Goal: Register for event/course: Sign up to attend an event or enroll in a course

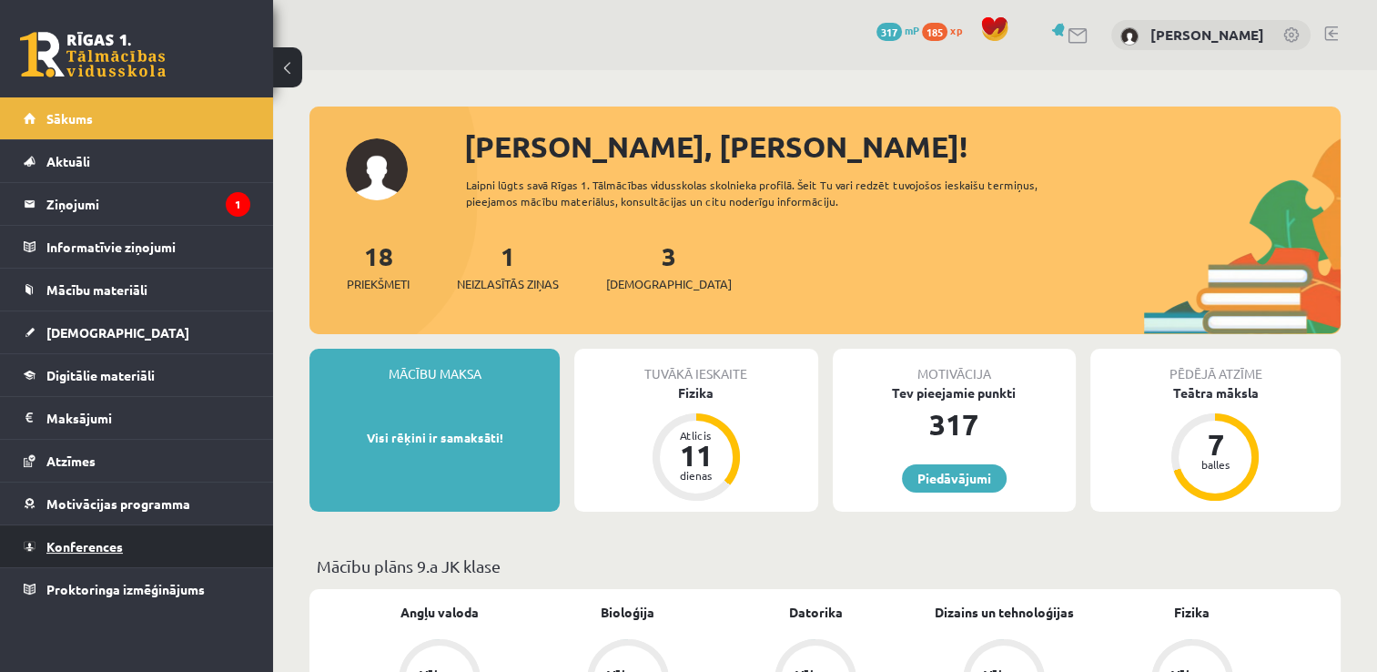
click at [131, 558] on link "Konferences" at bounding box center [137, 546] width 227 height 42
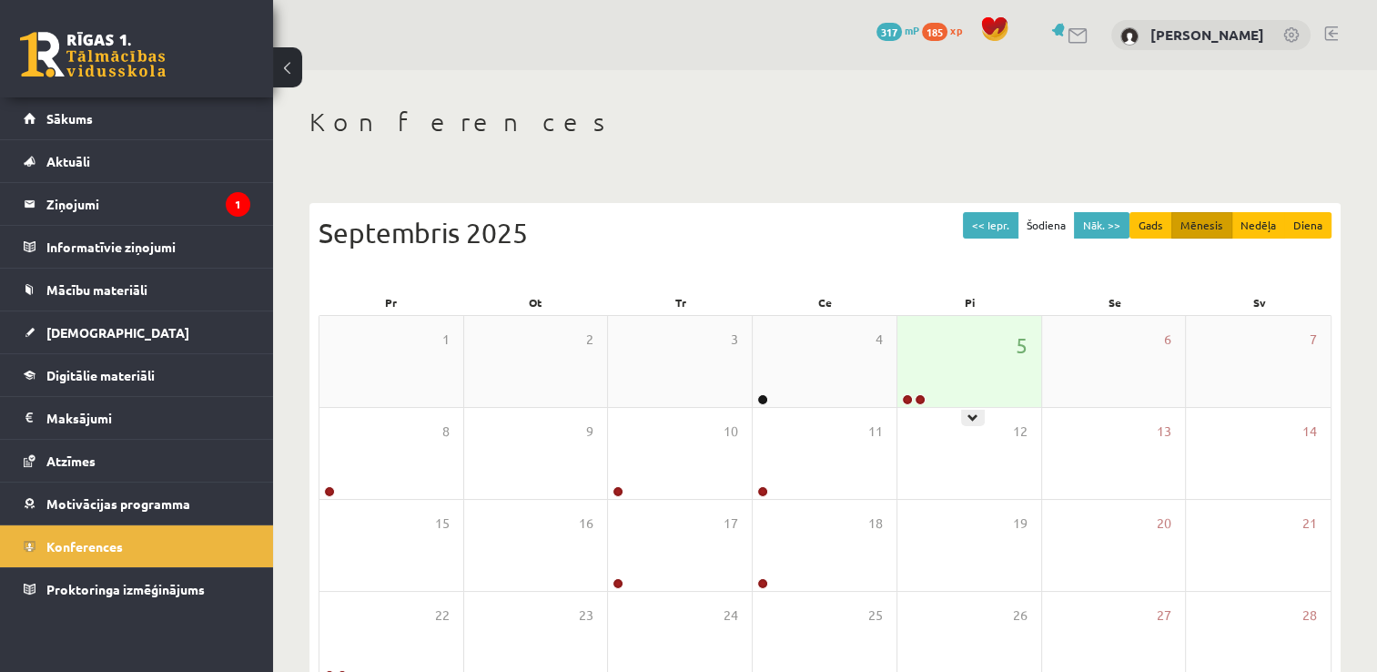
click at [972, 361] on div "5" at bounding box center [970, 361] width 144 height 91
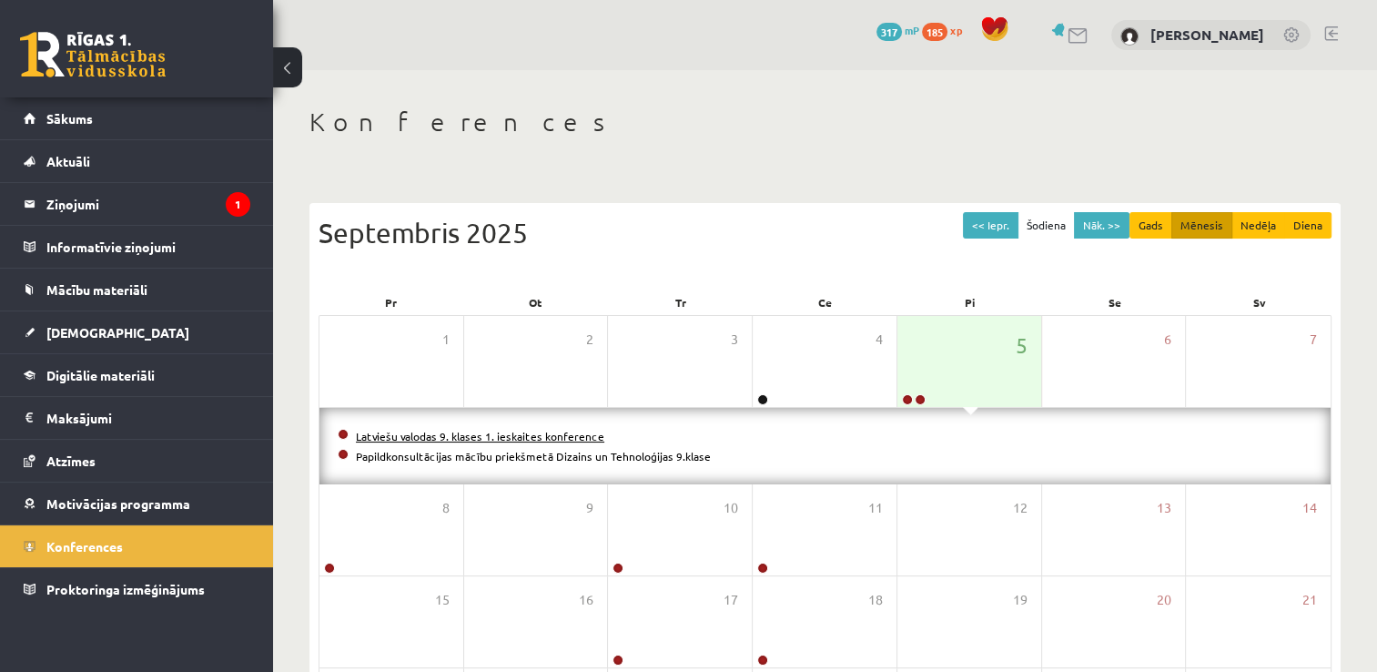
click at [561, 431] on link "Latviešu valodas 9. klases 1. ieskaites konference" at bounding box center [480, 436] width 248 height 15
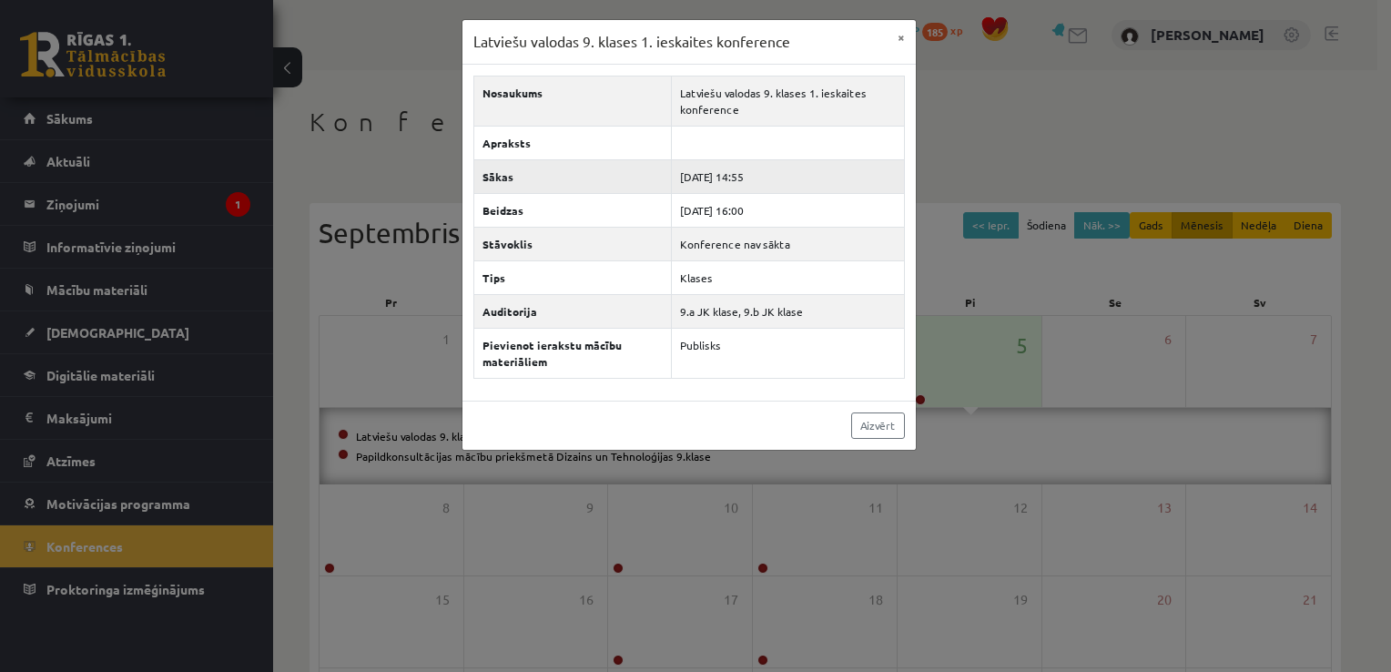
click at [722, 184] on td "[DATE] 14:55" at bounding box center [788, 176] width 232 height 34
click at [720, 187] on td "[DATE] 14:55" at bounding box center [788, 176] width 232 height 34
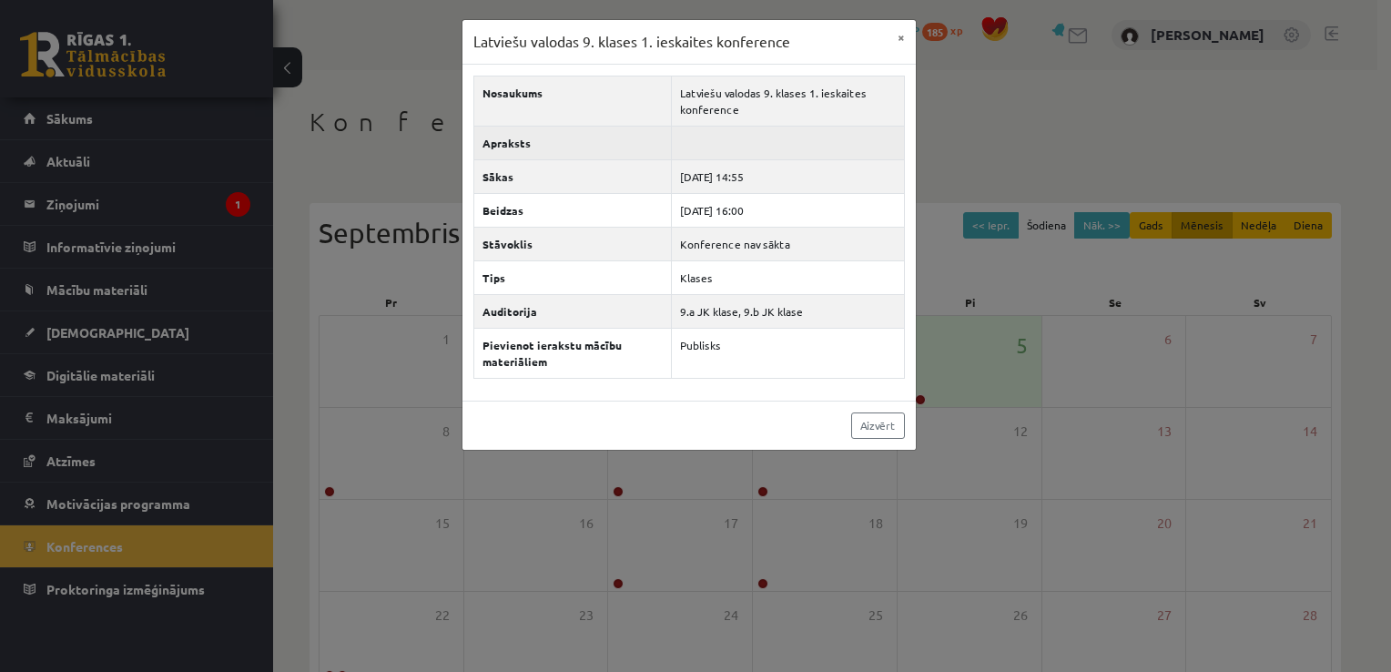
click at [722, 154] on td at bounding box center [788, 143] width 232 height 34
click at [716, 188] on td "2025-09-05 14:55" at bounding box center [788, 176] width 232 height 34
click at [897, 41] on button "×" at bounding box center [901, 37] width 29 height 35
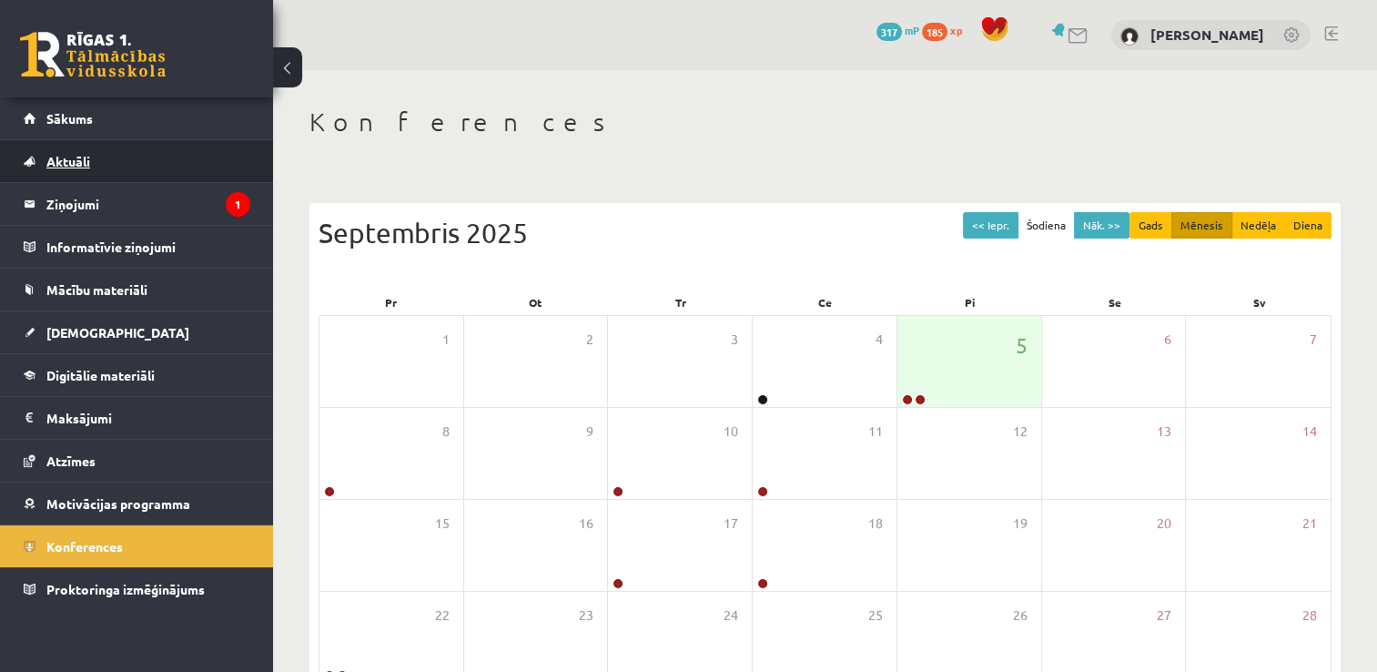
click at [117, 162] on link "Aktuāli" at bounding box center [137, 161] width 227 height 42
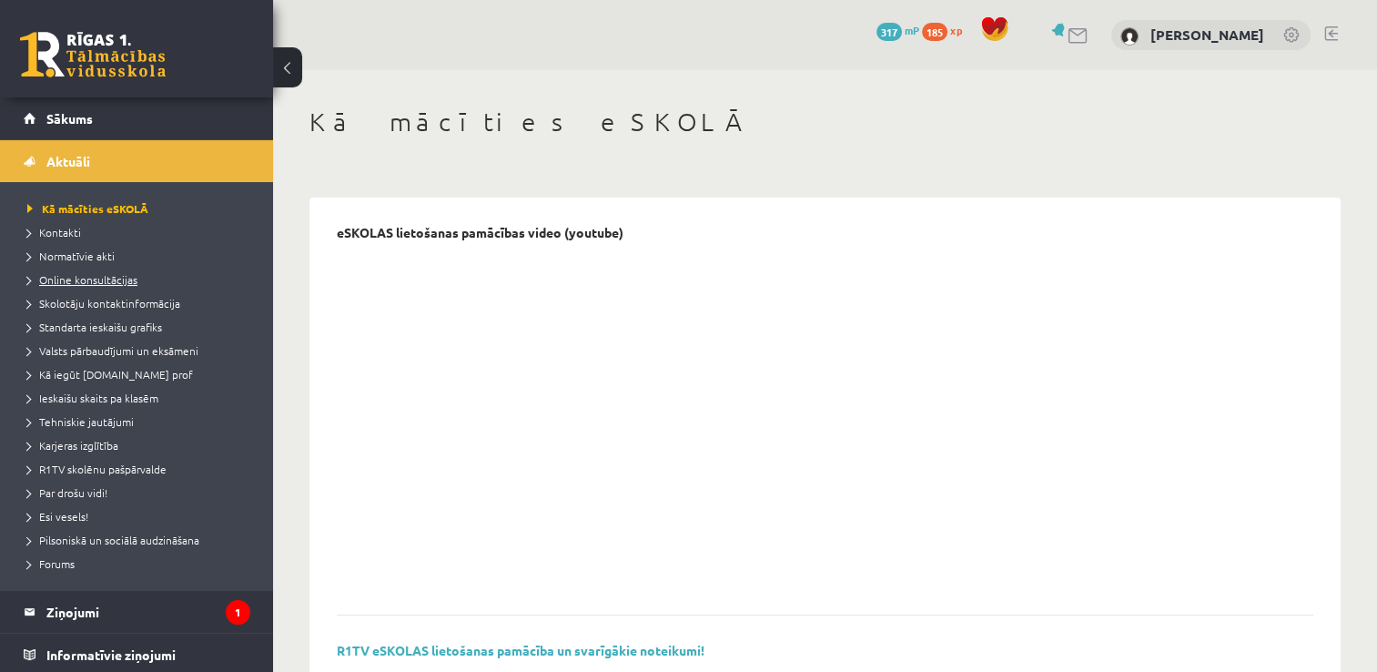
click at [95, 282] on span "Online konsultācijas" at bounding box center [82, 279] width 110 height 15
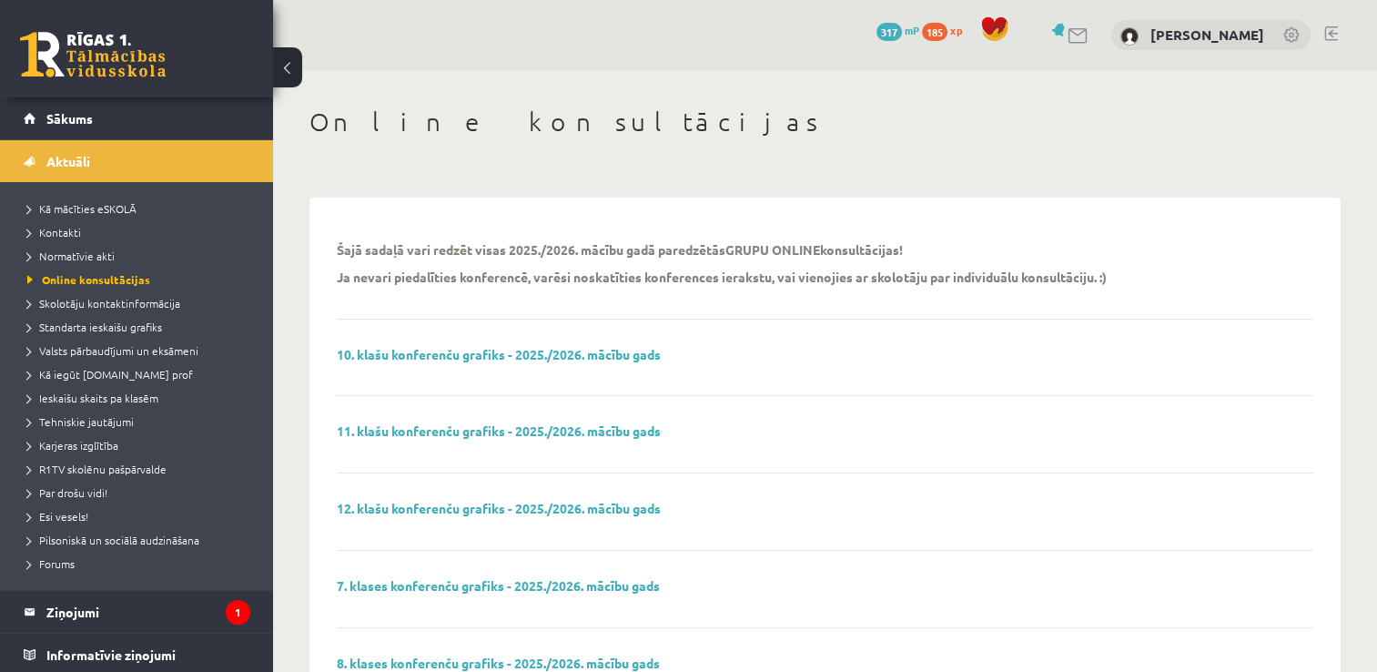
click at [1261, 137] on div "Online konsultācijas" at bounding box center [824, 124] width 1031 height 36
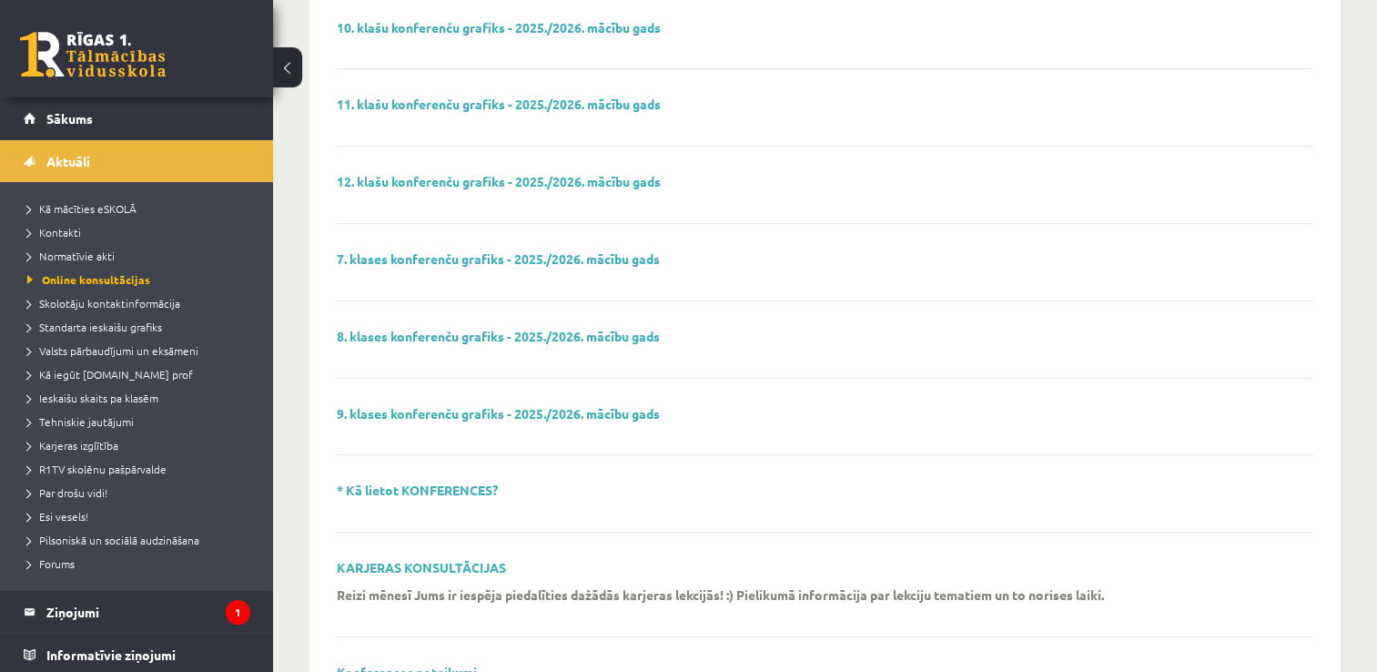
scroll to position [335, 0]
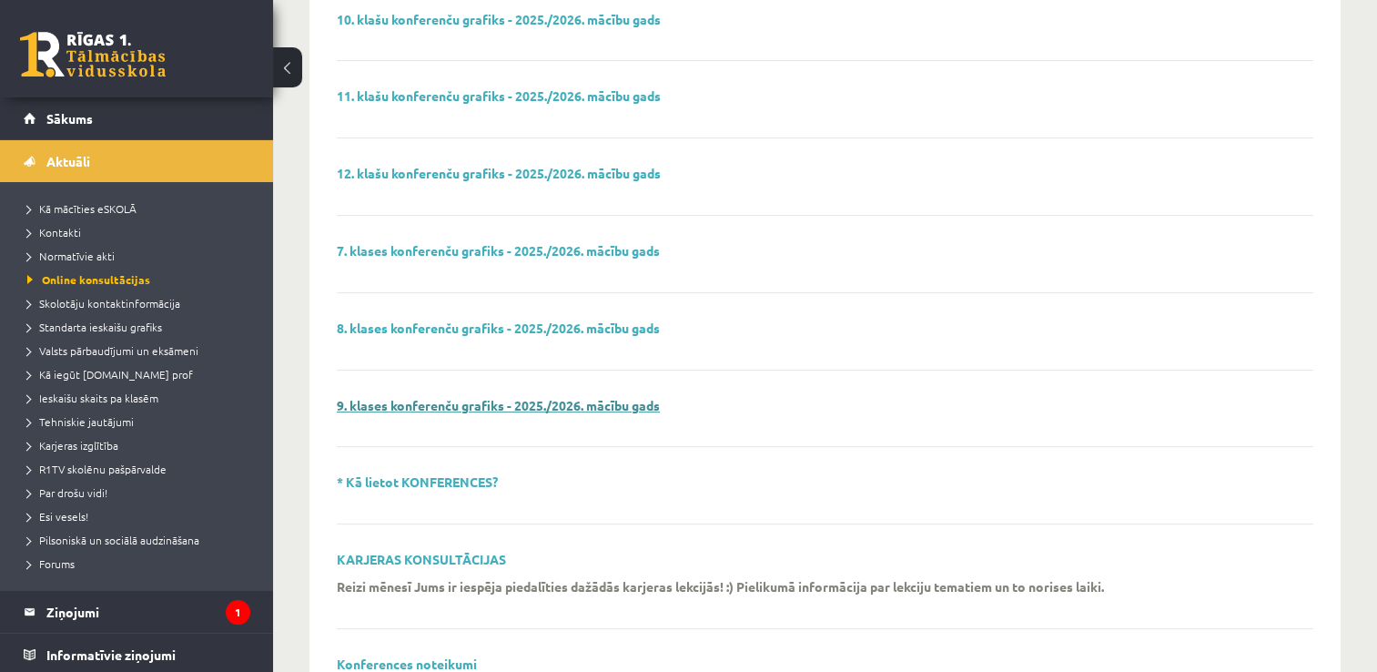
click at [505, 408] on link "9. klases konferenču grafiks - 2025./2026. mācību gads" at bounding box center [498, 405] width 323 height 16
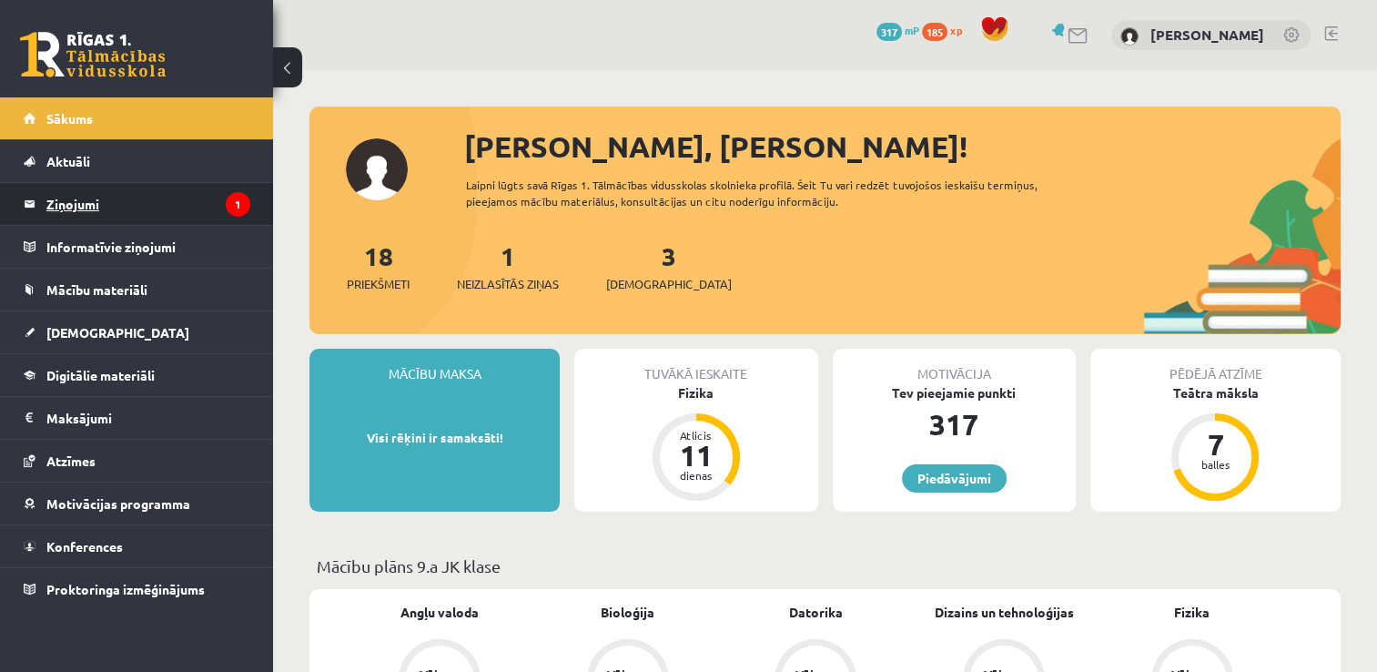
click at [219, 214] on legend "Ziņojumi 1" at bounding box center [148, 204] width 204 height 42
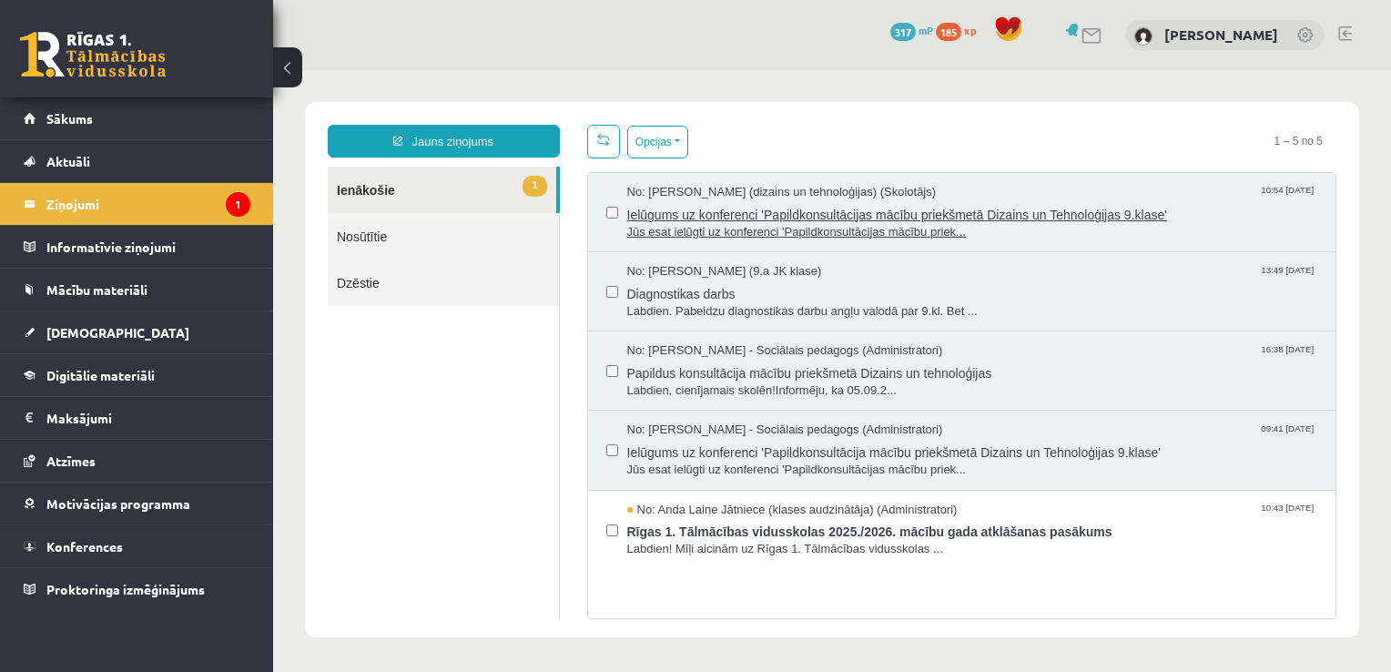
click at [990, 231] on span "Jūs esat ielūgti uz konferenci 'Papildkonsultācijas mācību priek..." at bounding box center [972, 232] width 691 height 17
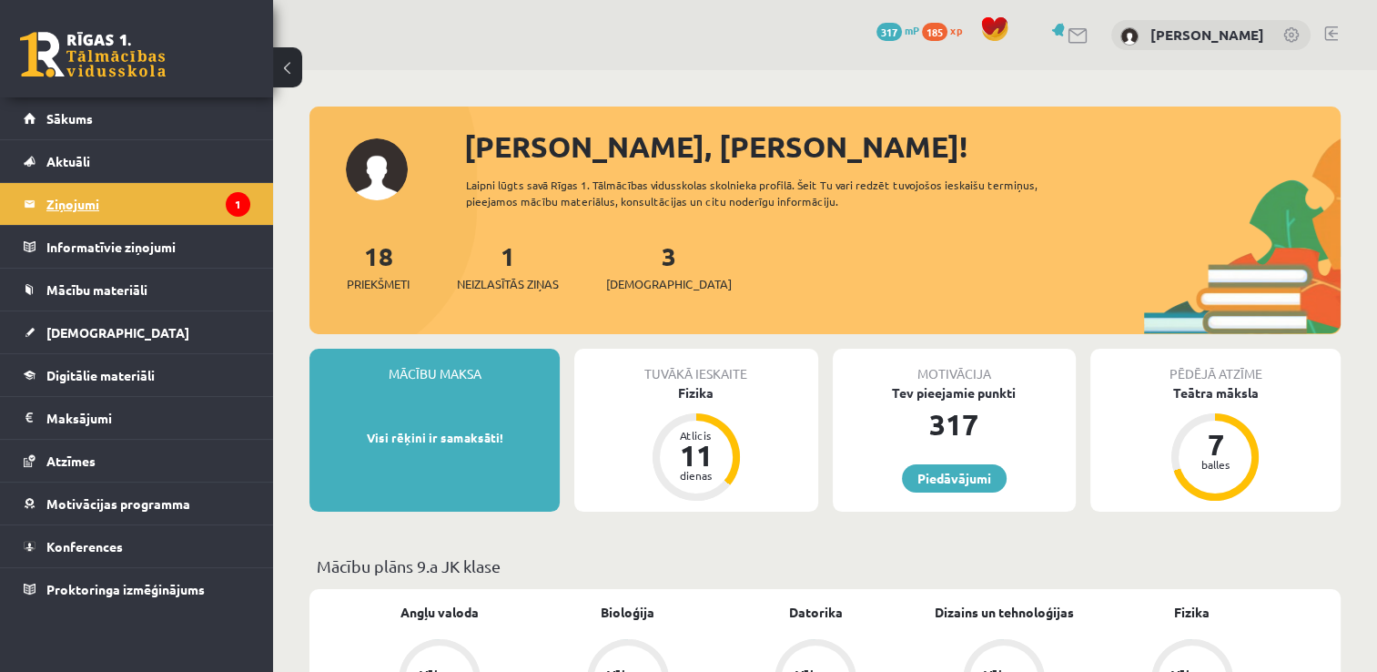
click at [228, 206] on icon "1" at bounding box center [238, 204] width 25 height 25
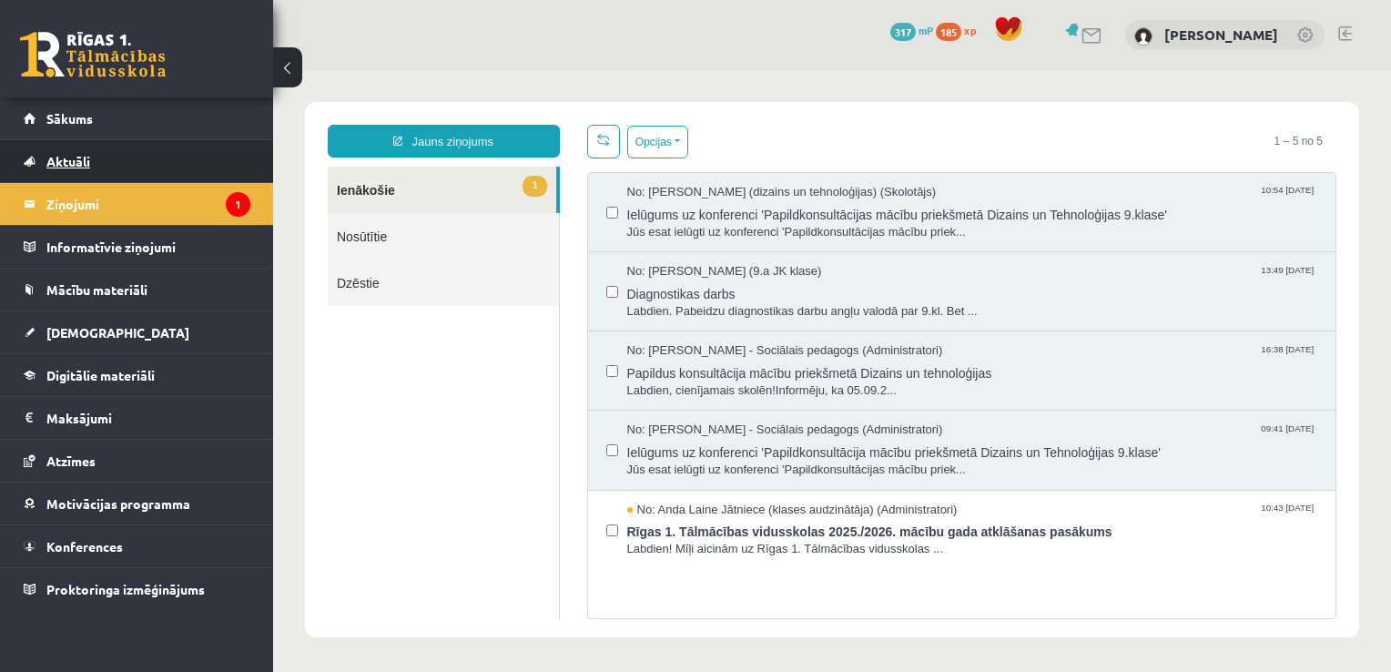
click at [145, 168] on link "Aktuāli" at bounding box center [137, 161] width 227 height 42
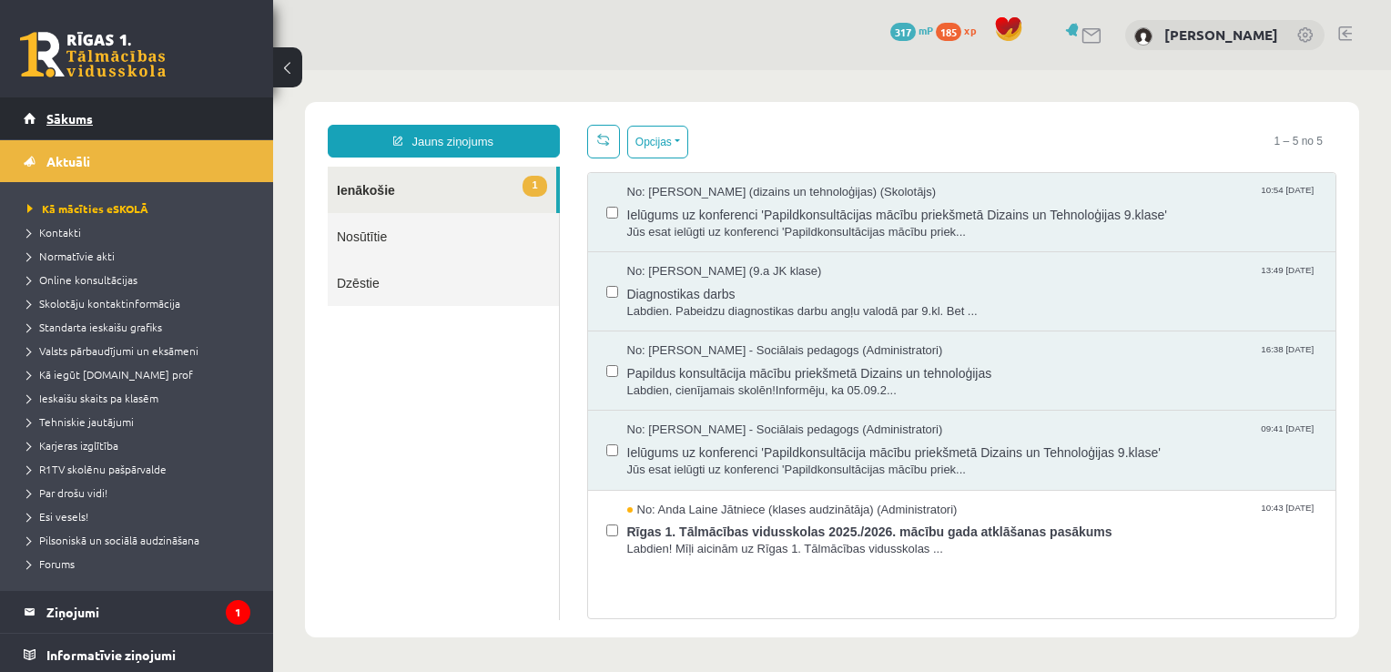
click at [58, 118] on span "Sākums" at bounding box center [69, 118] width 46 height 16
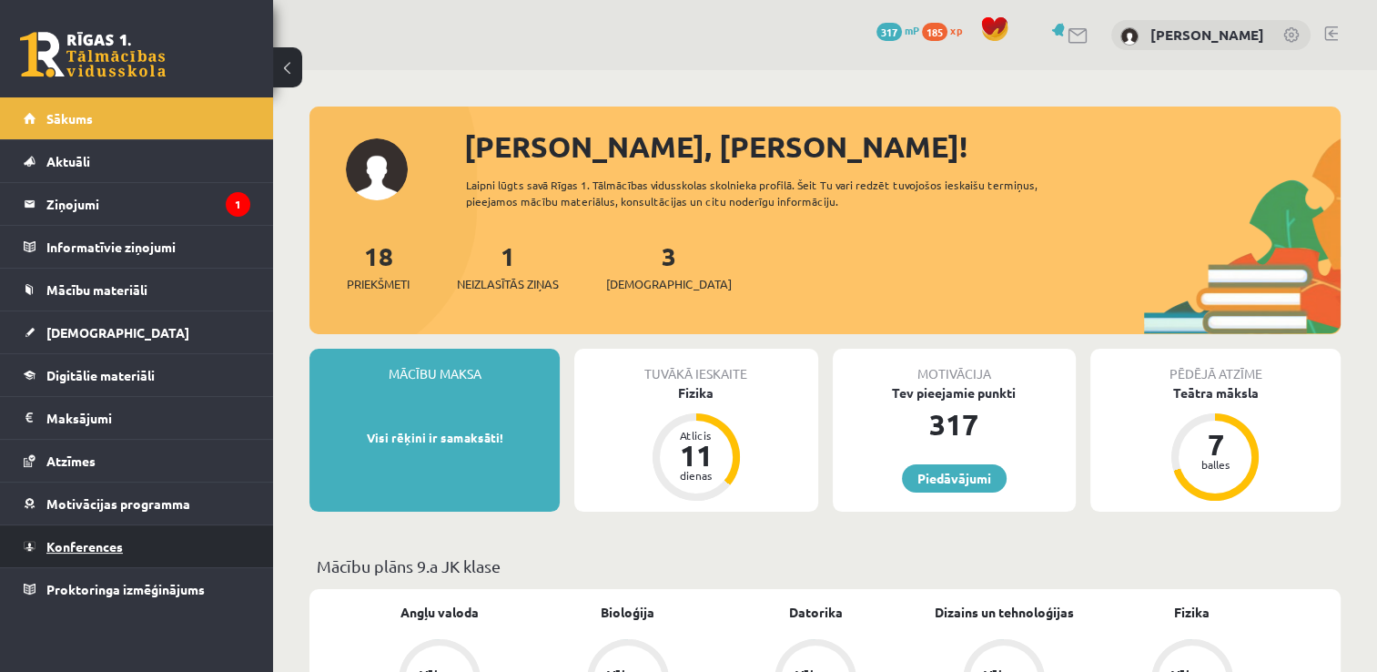
click at [114, 541] on span "Konferences" at bounding box center [84, 546] width 76 height 16
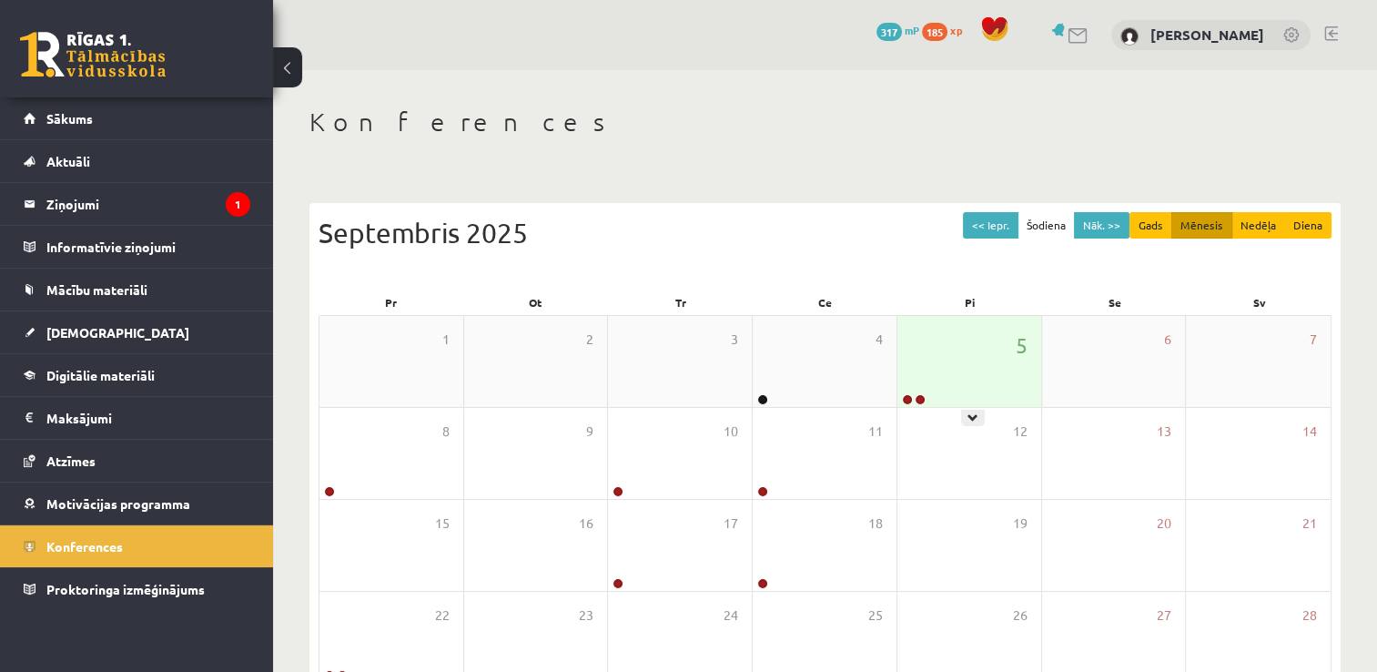
click at [972, 367] on div "5" at bounding box center [970, 361] width 144 height 91
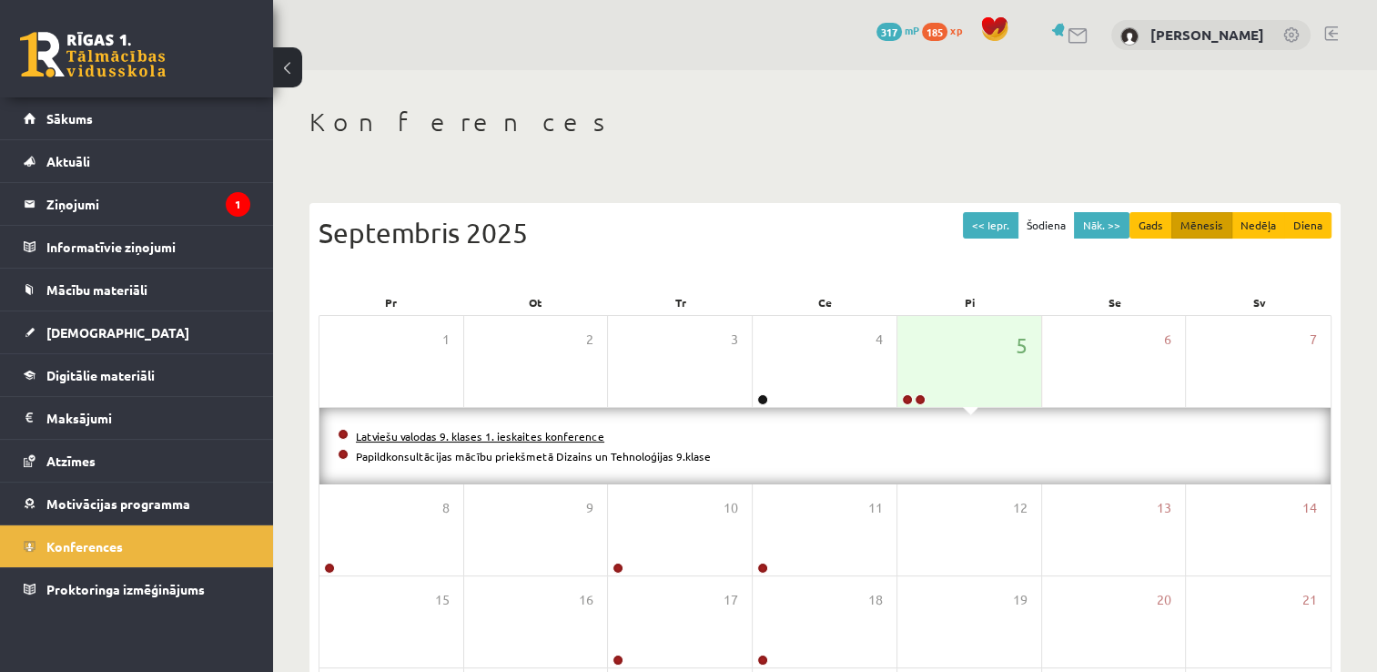
click at [509, 430] on link "Latviešu valodas 9. klases 1. ieskaites konference" at bounding box center [480, 436] width 248 height 15
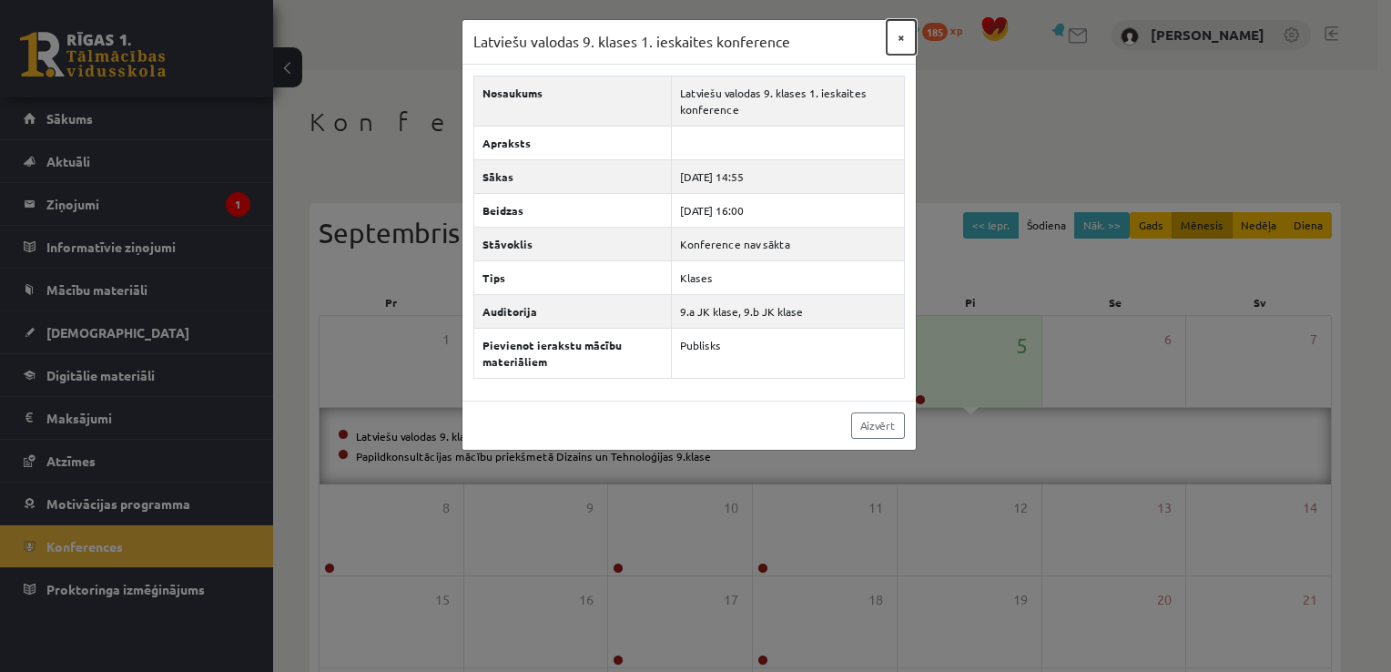
click at [899, 35] on button "×" at bounding box center [901, 37] width 29 height 35
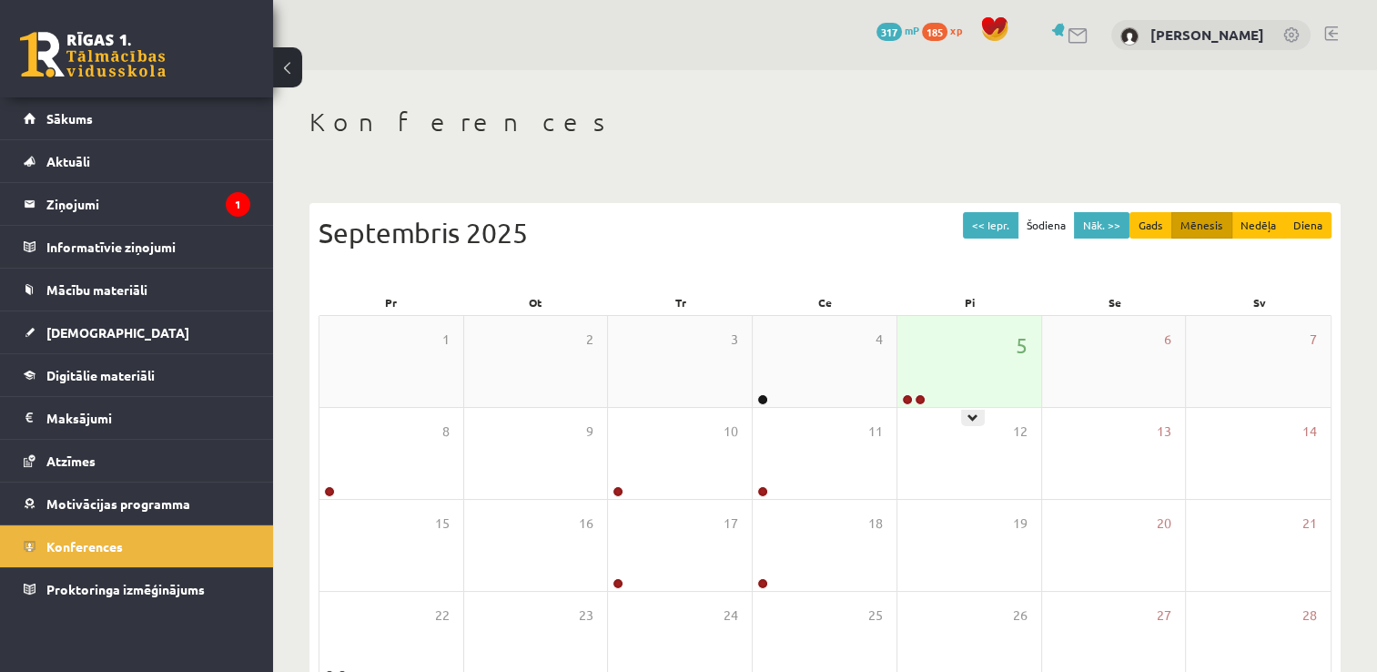
click at [910, 324] on div "5" at bounding box center [970, 361] width 144 height 91
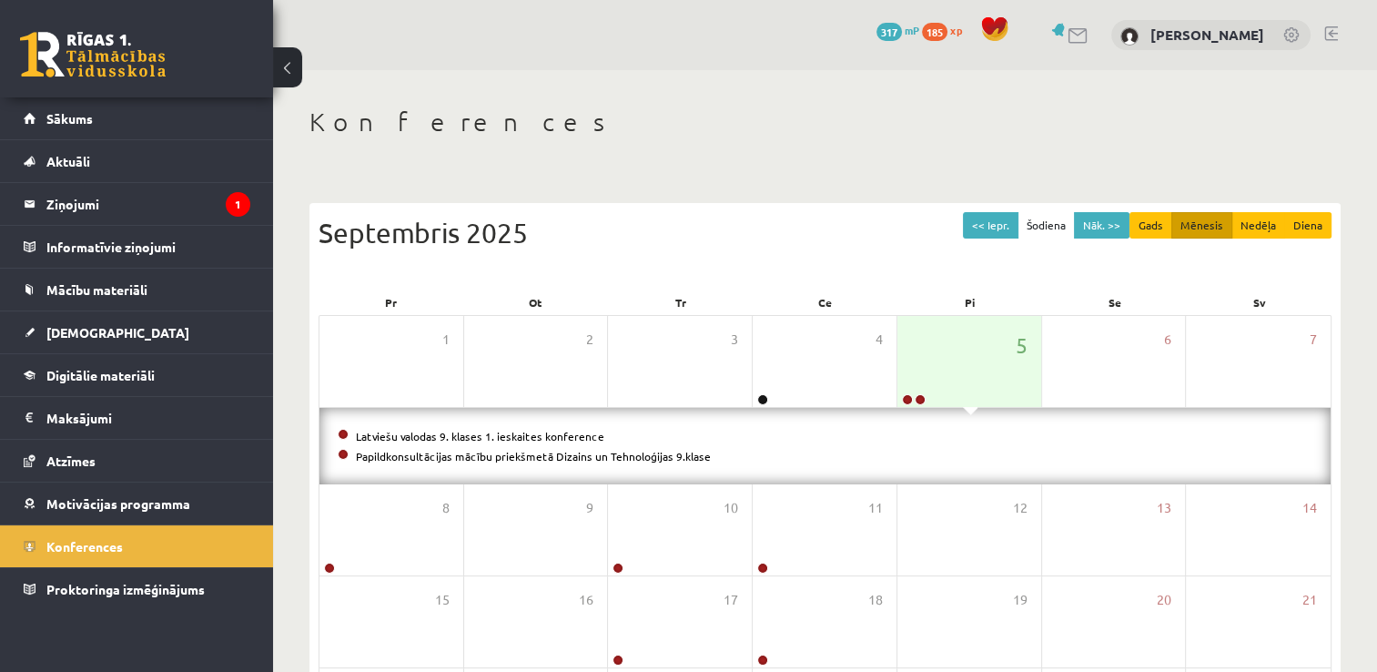
click at [340, 435] on span at bounding box center [343, 434] width 11 height 11
click at [380, 440] on link "Latviešu valodas 9. klases 1. ieskaites konference" at bounding box center [480, 436] width 248 height 15
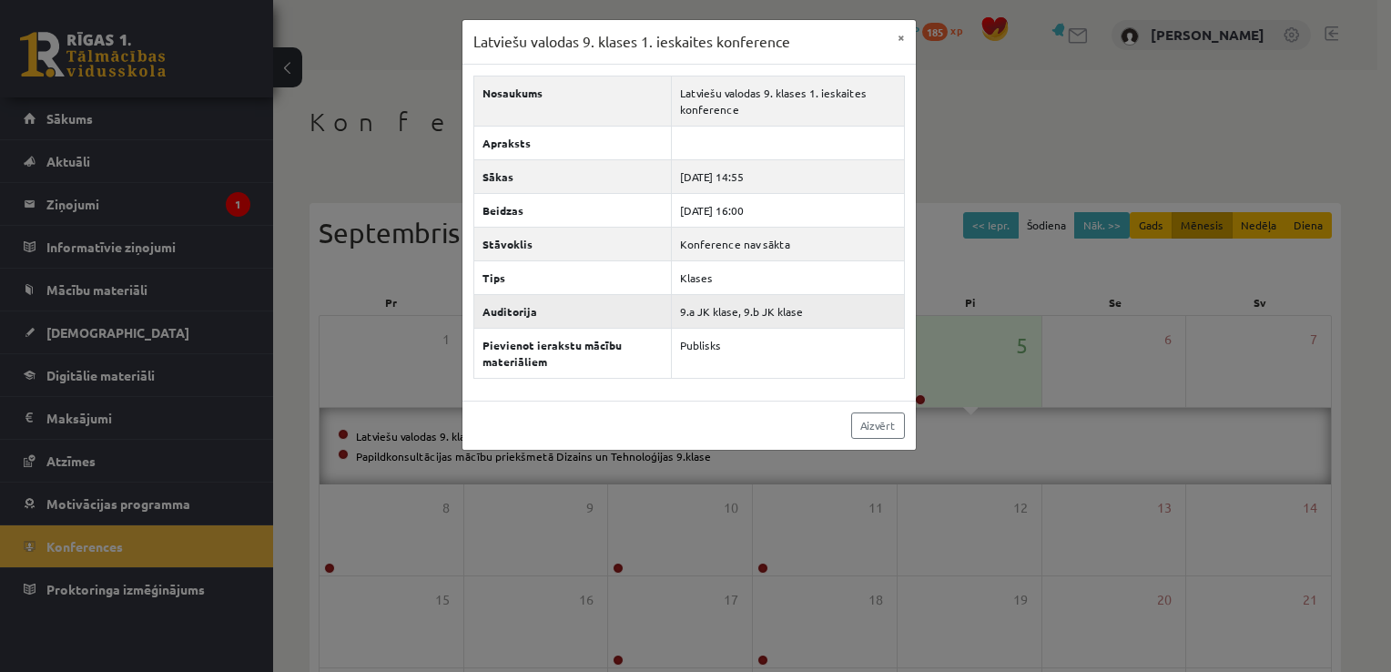
click at [742, 320] on td "9.a JK klase, 9.b JK klase" at bounding box center [788, 311] width 232 height 34
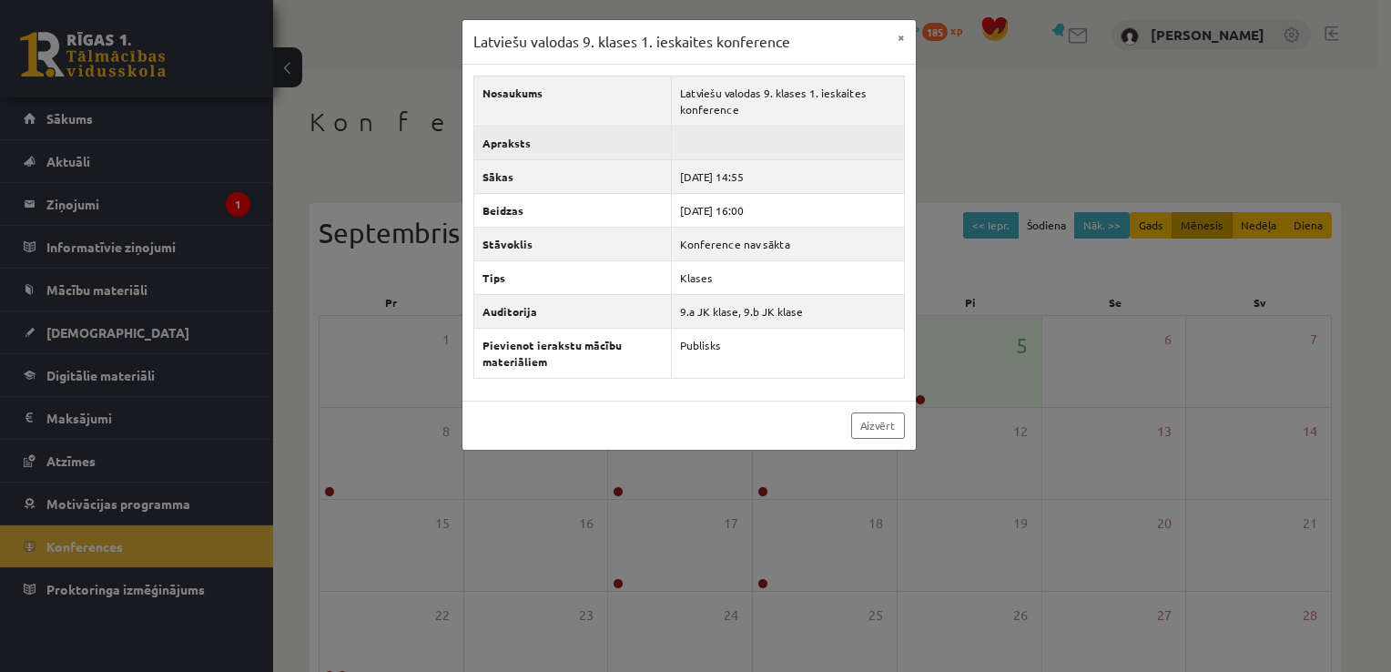
click at [678, 126] on td at bounding box center [788, 143] width 232 height 34
drag, startPoint x: 678, startPoint y: 126, endPoint x: 839, endPoint y: 46, distance: 179.5
click at [839, 46] on div "Latviešu valodas 9. klases 1. ieskaites konference × Nosaukums Latviešu valodas…" at bounding box center [688, 234] width 455 height 431
drag, startPoint x: 839, startPoint y: 46, endPoint x: 1196, endPoint y: 242, distance: 407.0
click at [1196, 242] on div "Latviešu valodas 9. klases 1. ieskaites konference × Nosaukums Latviešu valodas…" at bounding box center [695, 336] width 1391 height 672
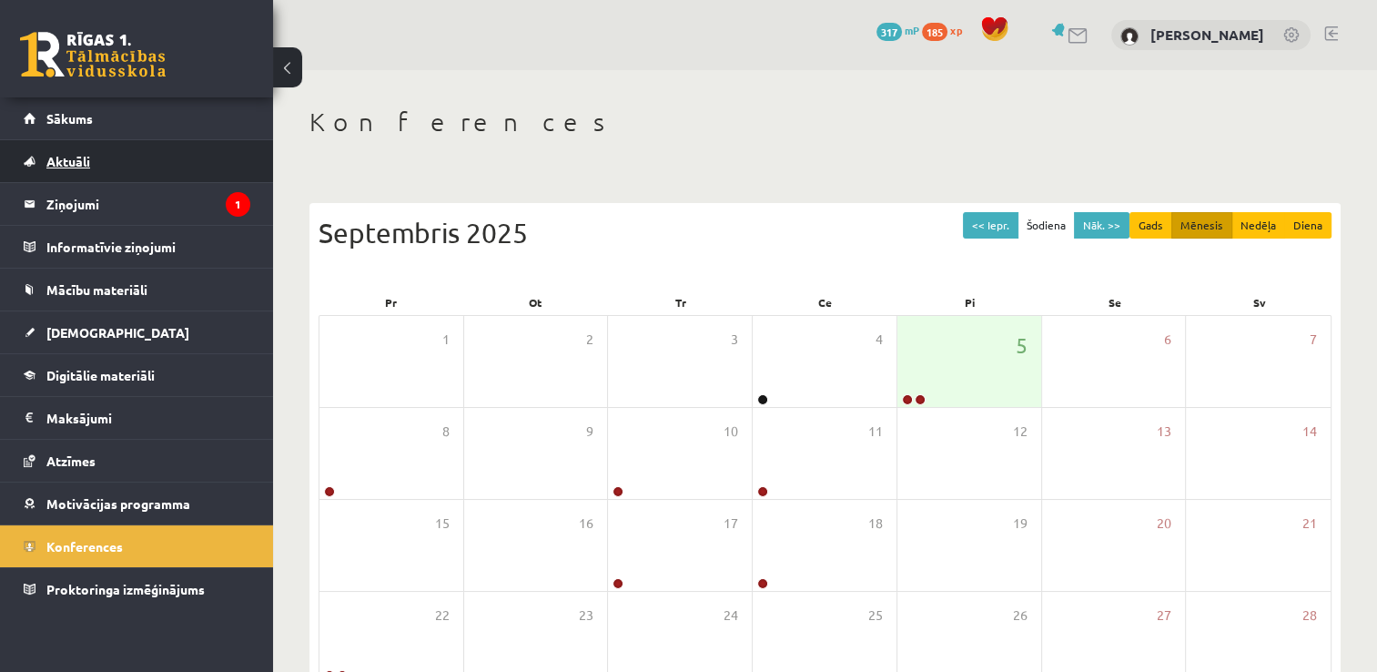
click at [138, 158] on link "Aktuāli" at bounding box center [137, 161] width 227 height 42
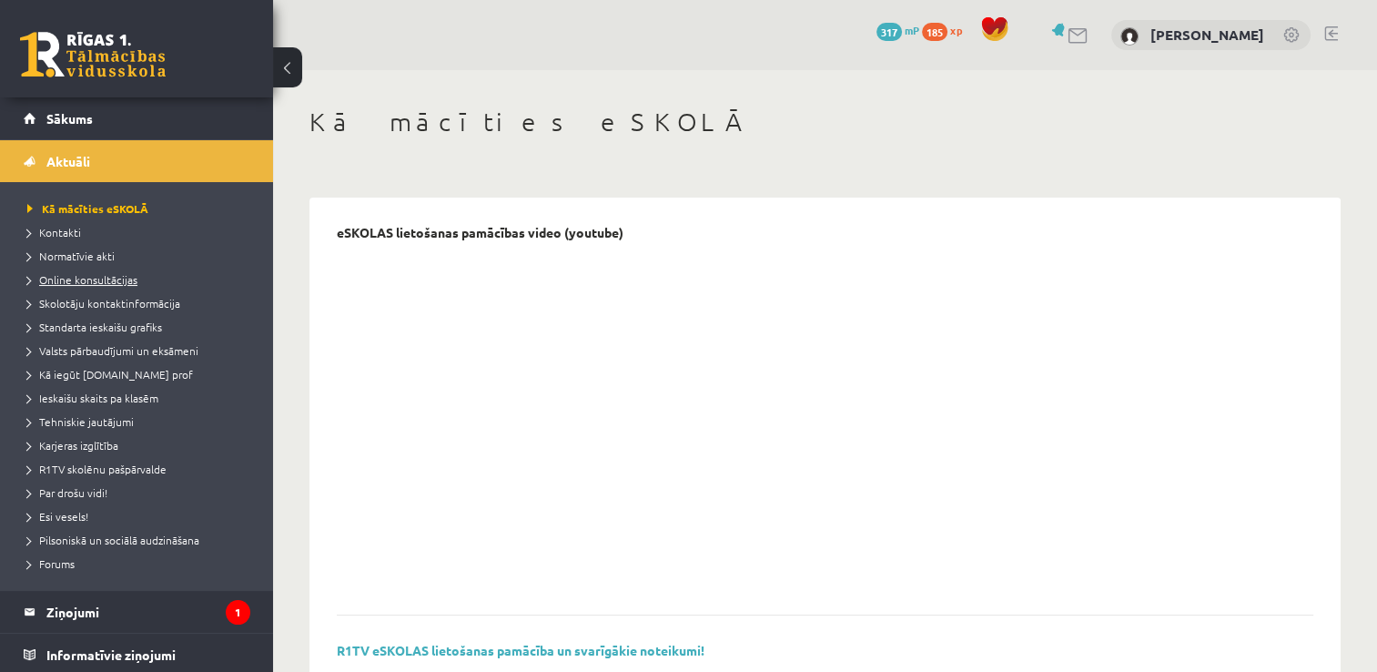
click at [91, 277] on span "Online konsultācijas" at bounding box center [82, 279] width 110 height 15
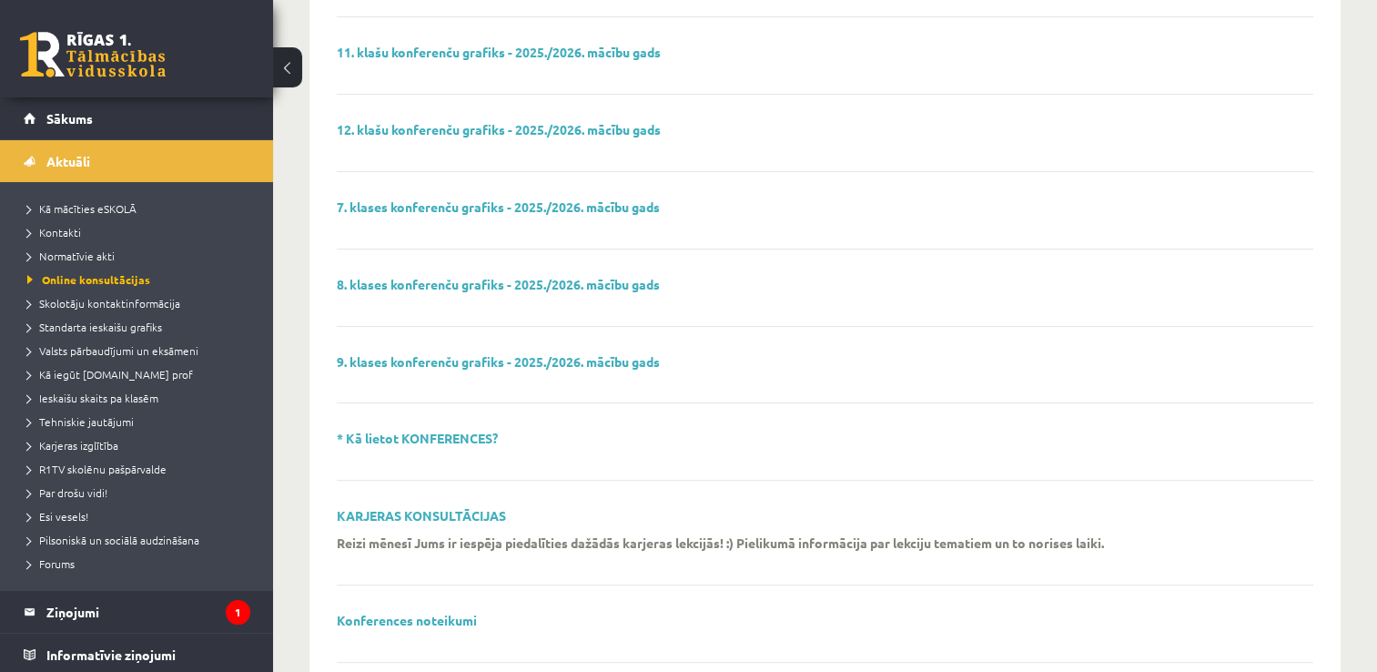
scroll to position [380, 0]
click at [467, 359] on link "9. klases konferenču grafiks - 2025./2026. mācību gads" at bounding box center [498, 360] width 323 height 16
click at [69, 137] on link "Sākums" at bounding box center [137, 118] width 227 height 42
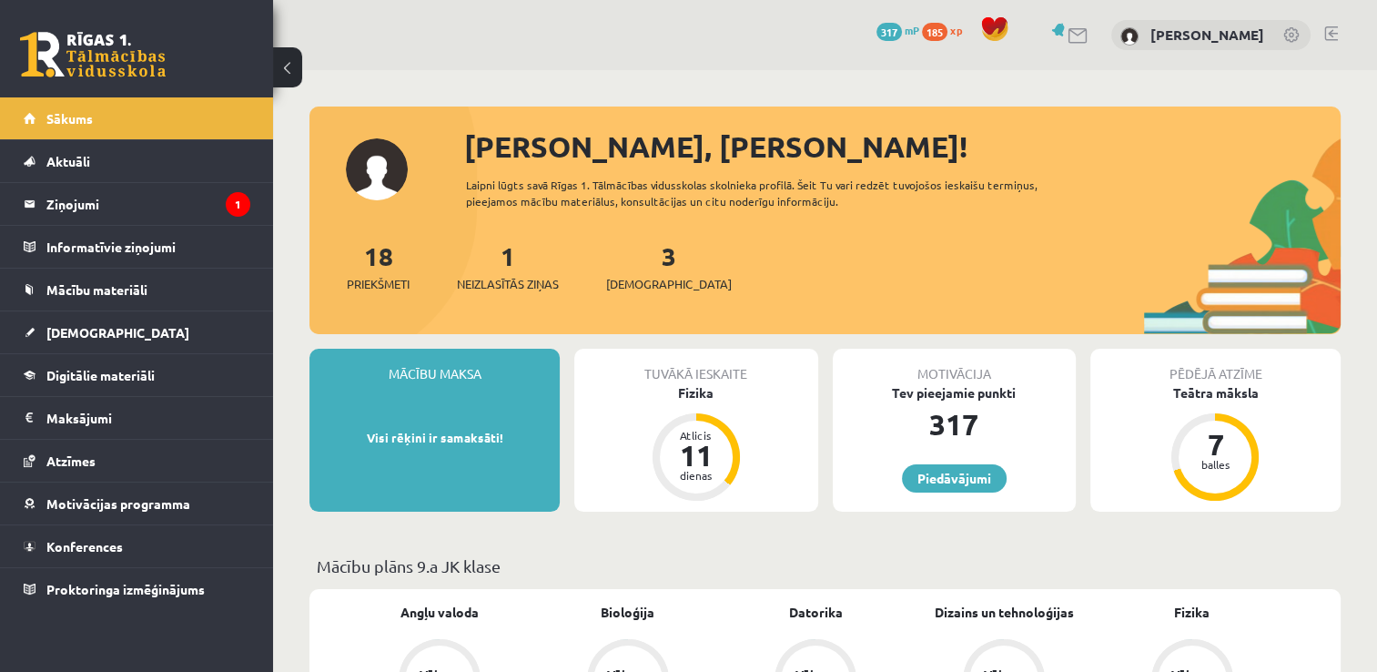
click at [536, 271] on div "1 Neizlasītās ziņas" at bounding box center [508, 265] width 102 height 56
click at [532, 269] on div "1 Neizlasītās ziņas" at bounding box center [508, 265] width 102 height 56
click at [531, 269] on div "1 Neizlasītās ziņas" at bounding box center [508, 265] width 102 height 56
click at [517, 268] on link "1 Neizlasītās ziņas" at bounding box center [508, 266] width 102 height 54
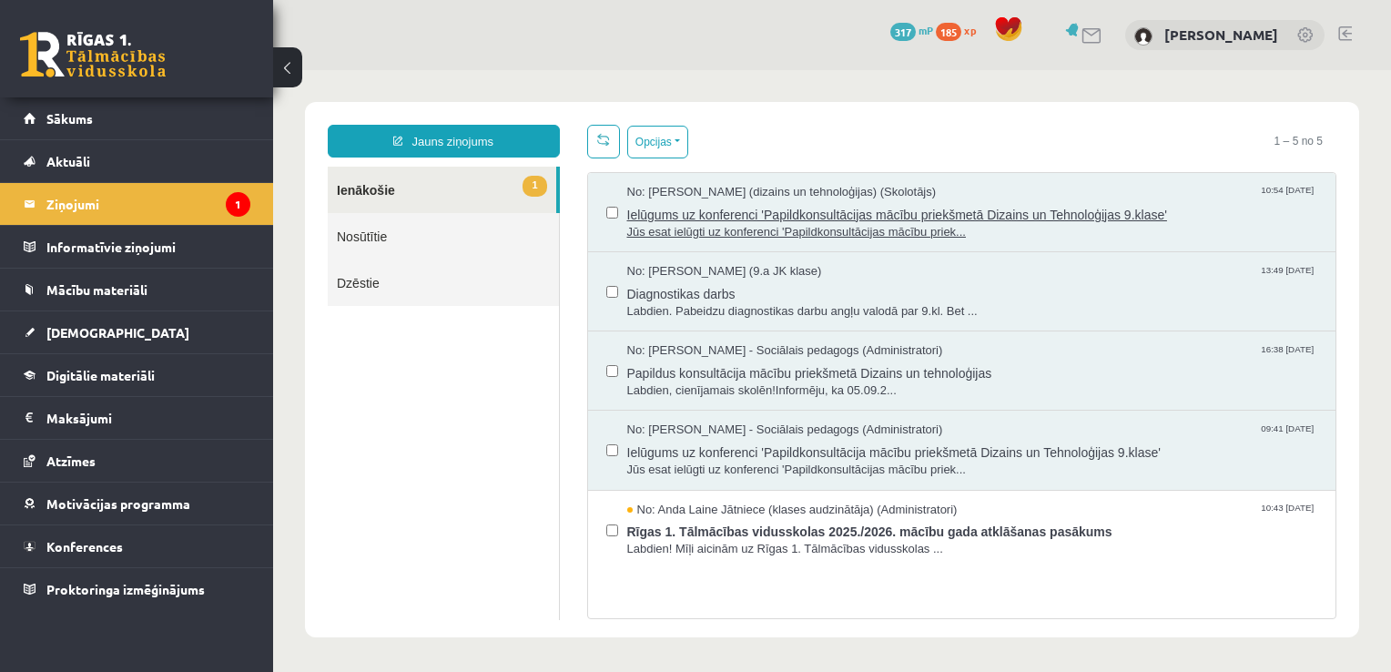
click at [654, 205] on span "Ielūgums uz konferenci 'Papildkonsultācijas mācību priekšmetā Dizains un Tehnol…" at bounding box center [972, 212] width 691 height 23
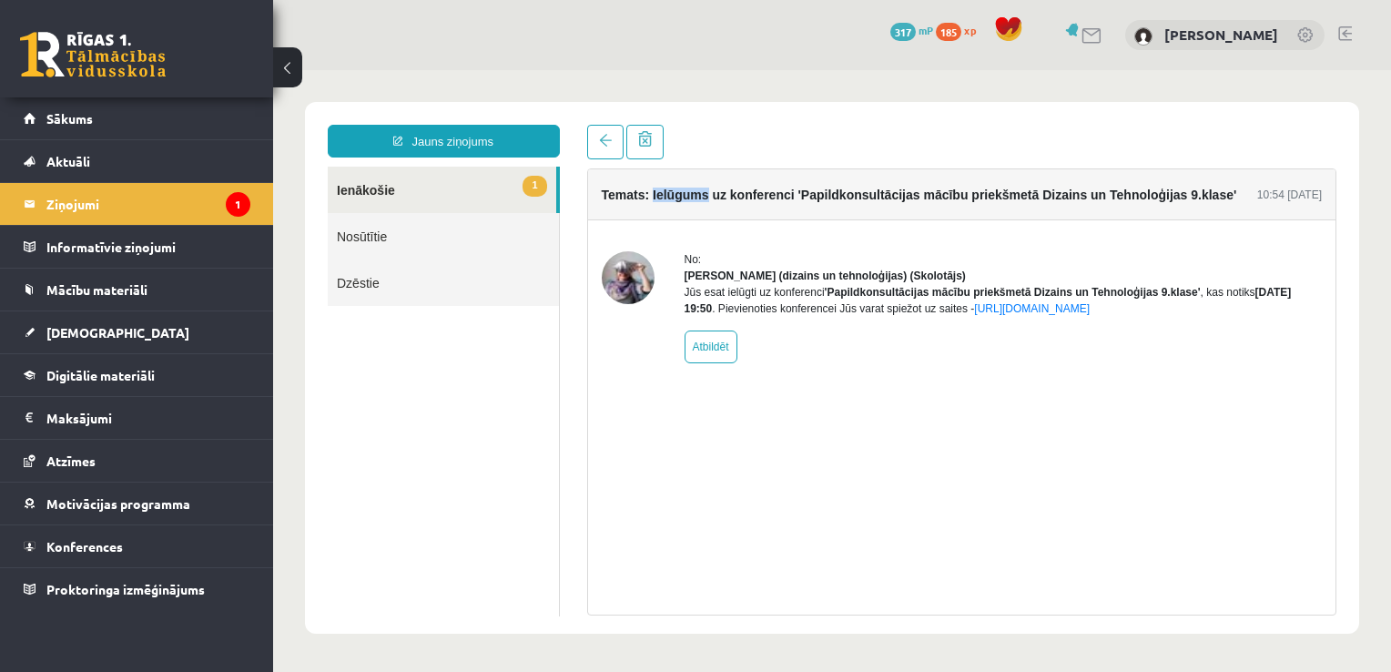
click at [654, 206] on div "Temats: Ielūgums uz konferenci 'Papildkonsultācijas mācību priekšmetā Dizains u…" at bounding box center [919, 194] width 635 height 25
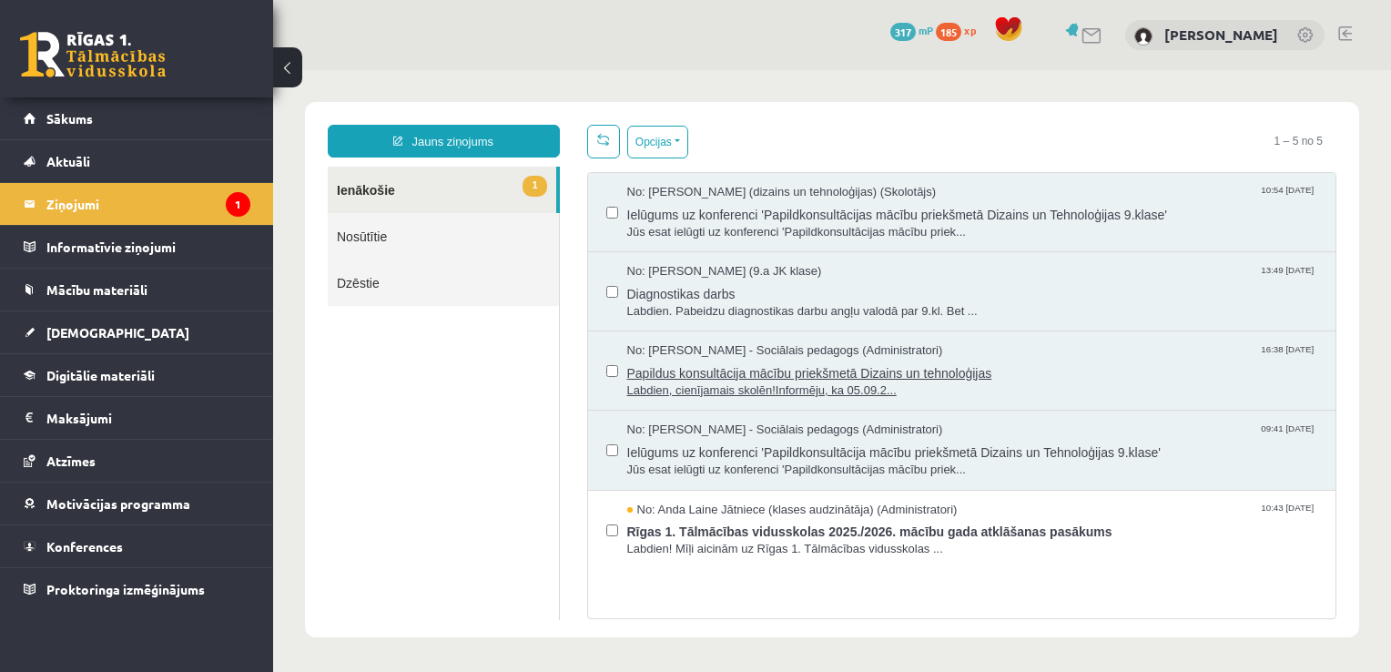
click at [743, 360] on span "Papildus konsultācija mācību priekšmetā Dizains un tehnoloģijas" at bounding box center [972, 371] width 691 height 23
click at [715, 435] on span "No: [PERSON_NAME] - Sociālais pedagogs (Administratori)" at bounding box center [785, 429] width 316 height 17
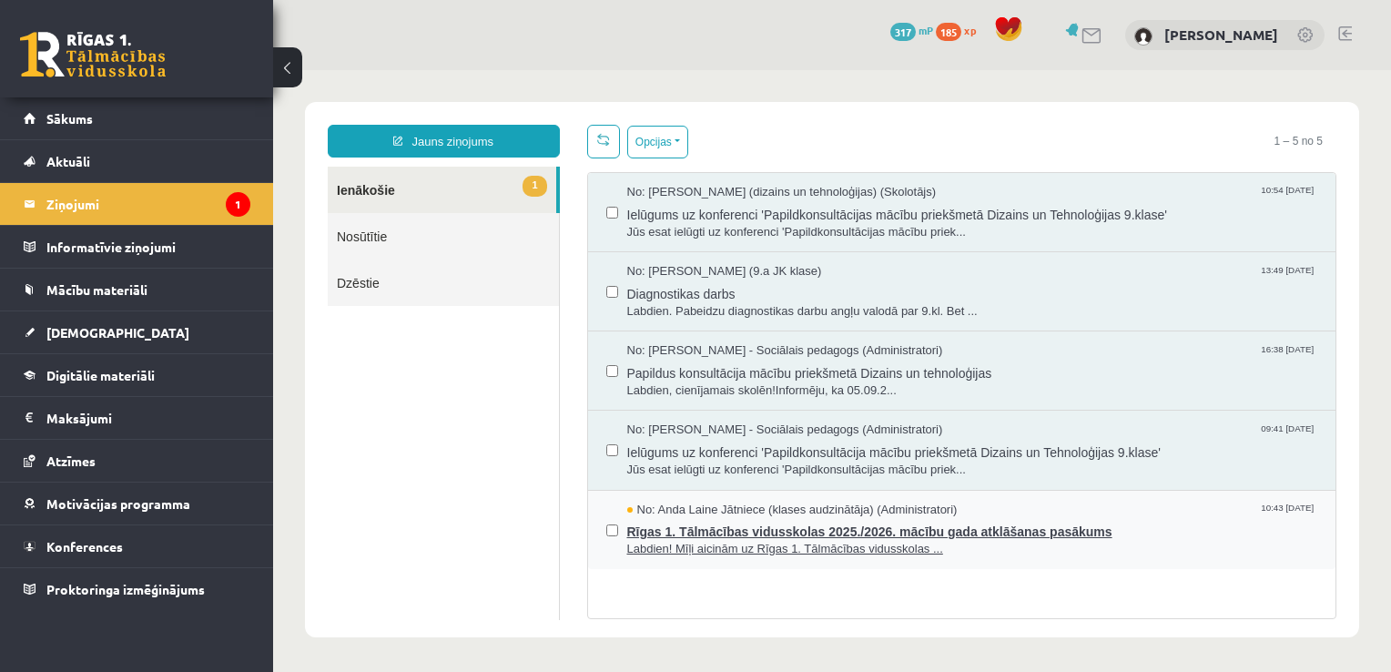
click at [671, 544] on span "Labdien! Mīļi aicinām uz Rīgas 1. Tālmācības vidusskolas ..." at bounding box center [972, 549] width 691 height 17
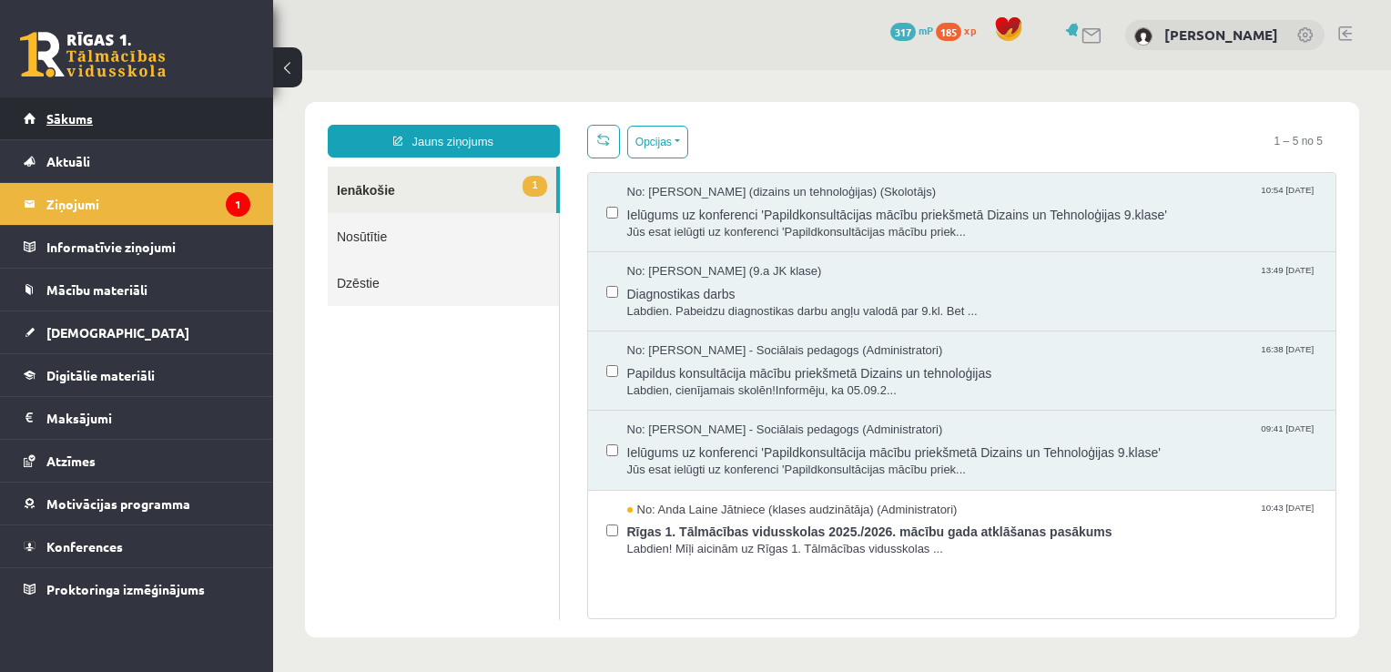
click at [62, 122] on span "Sākums" at bounding box center [69, 118] width 46 height 16
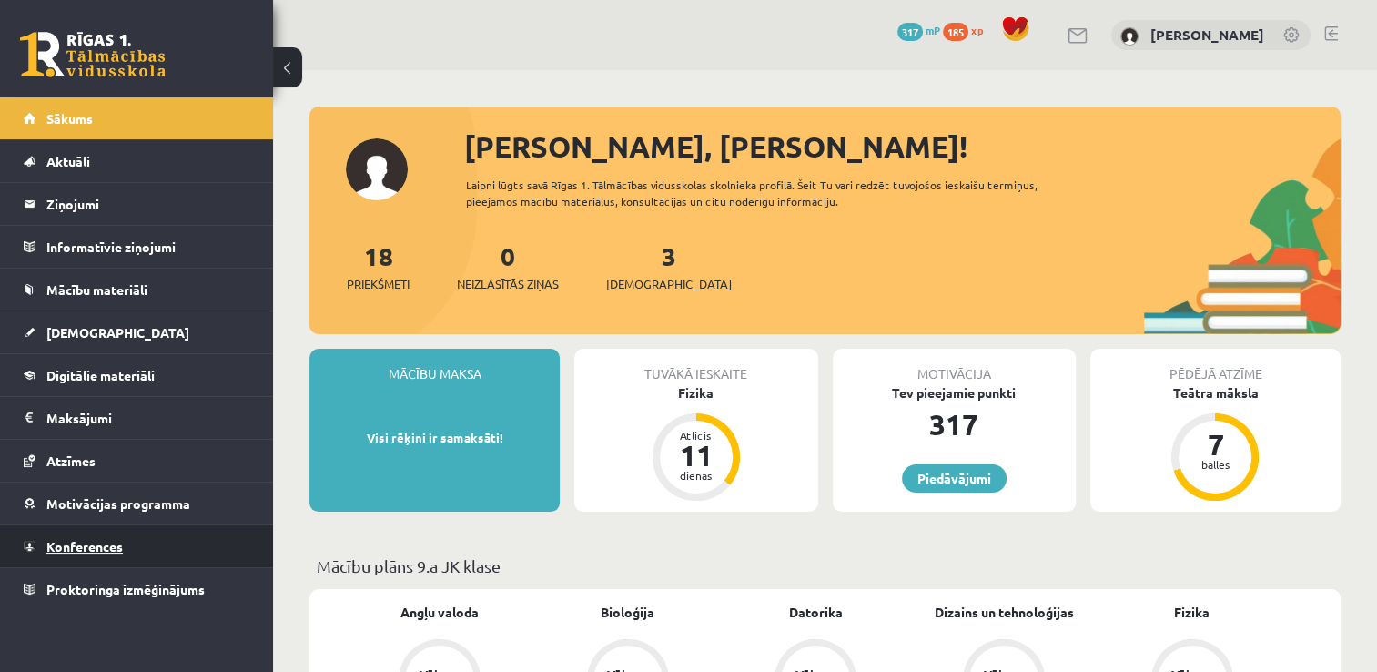
click at [129, 551] on link "Konferences" at bounding box center [137, 546] width 227 height 42
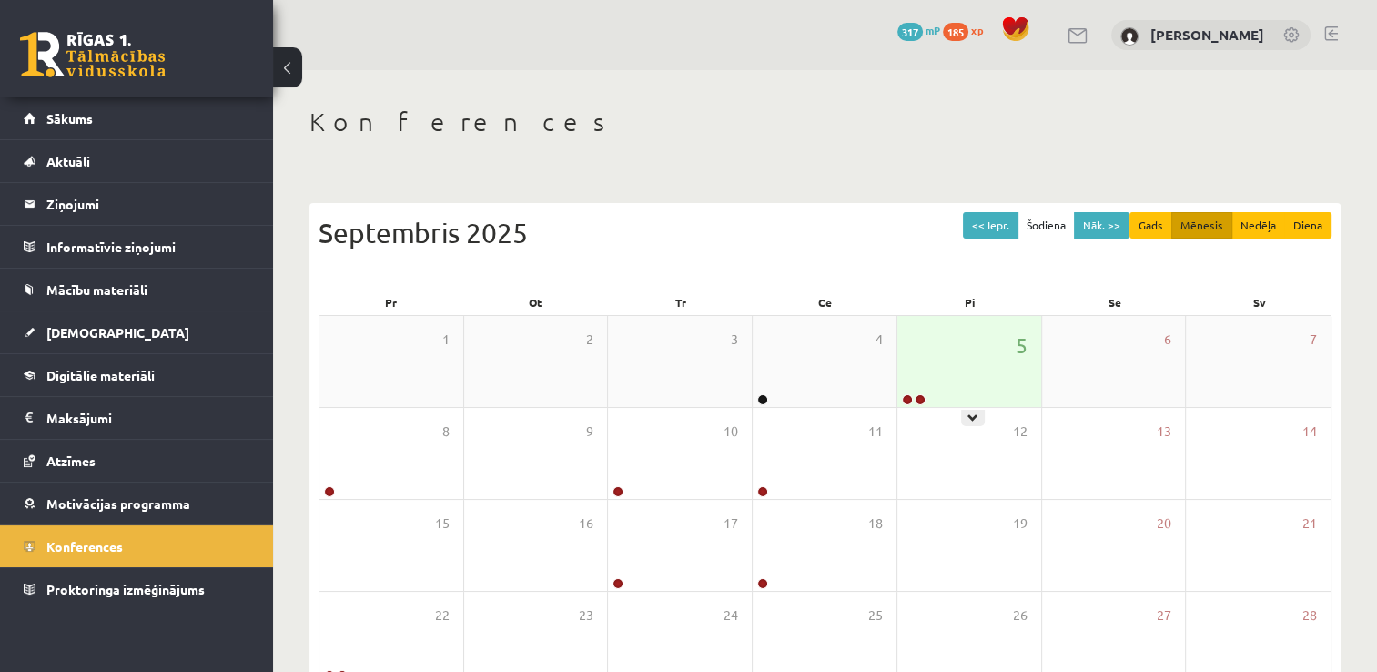
click at [983, 326] on div "5" at bounding box center [970, 361] width 144 height 91
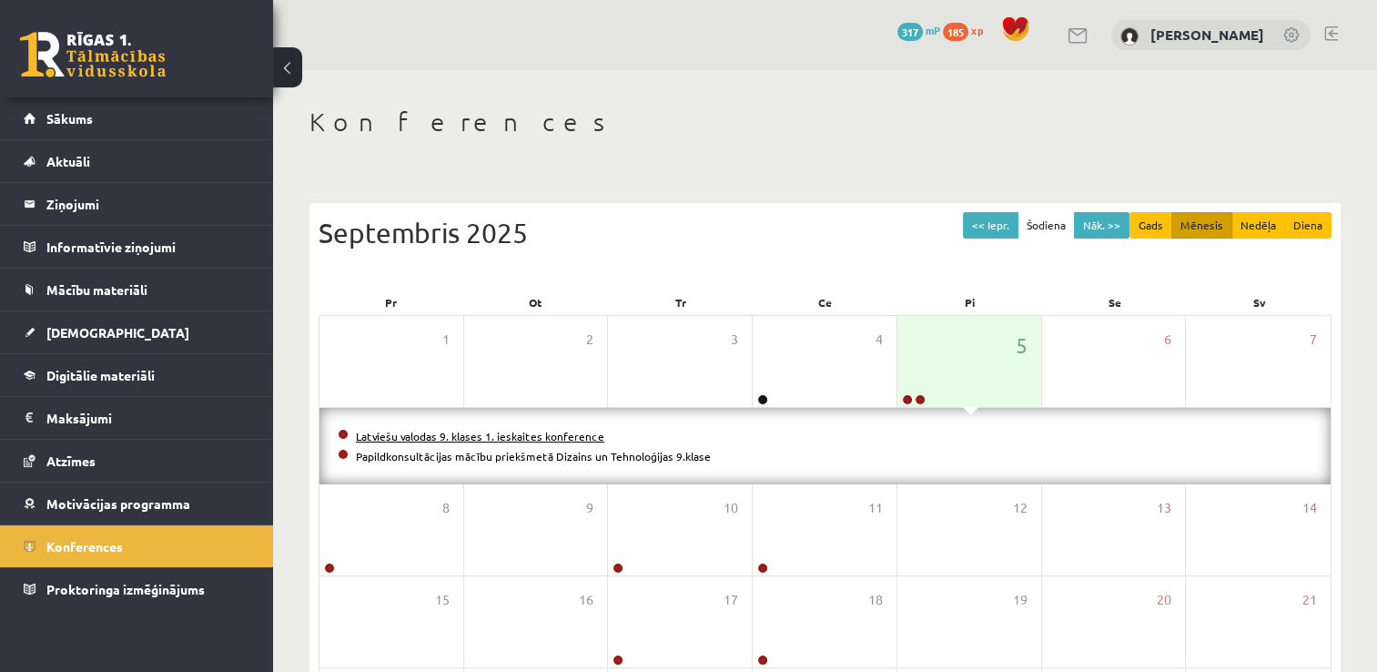
click at [577, 436] on link "Latviešu valodas 9. klases 1. ieskaites konference" at bounding box center [480, 436] width 248 height 15
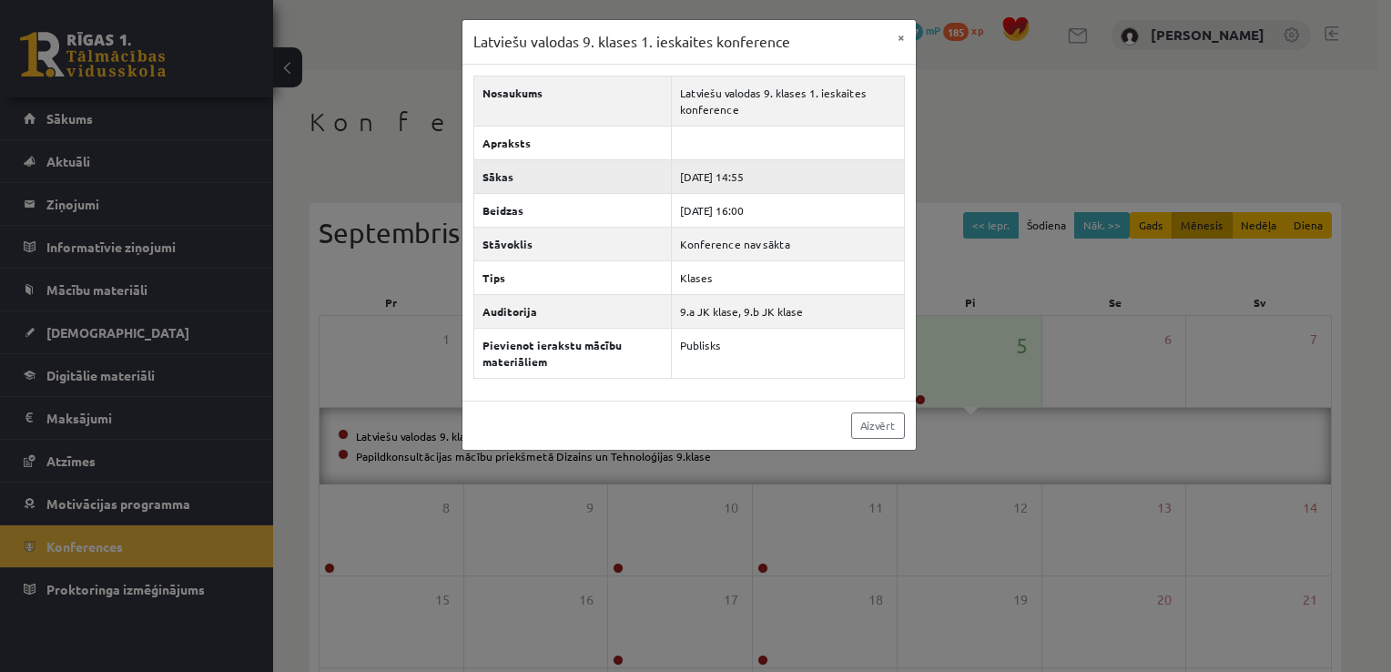
click at [652, 182] on th "Sākas" at bounding box center [572, 176] width 198 height 34
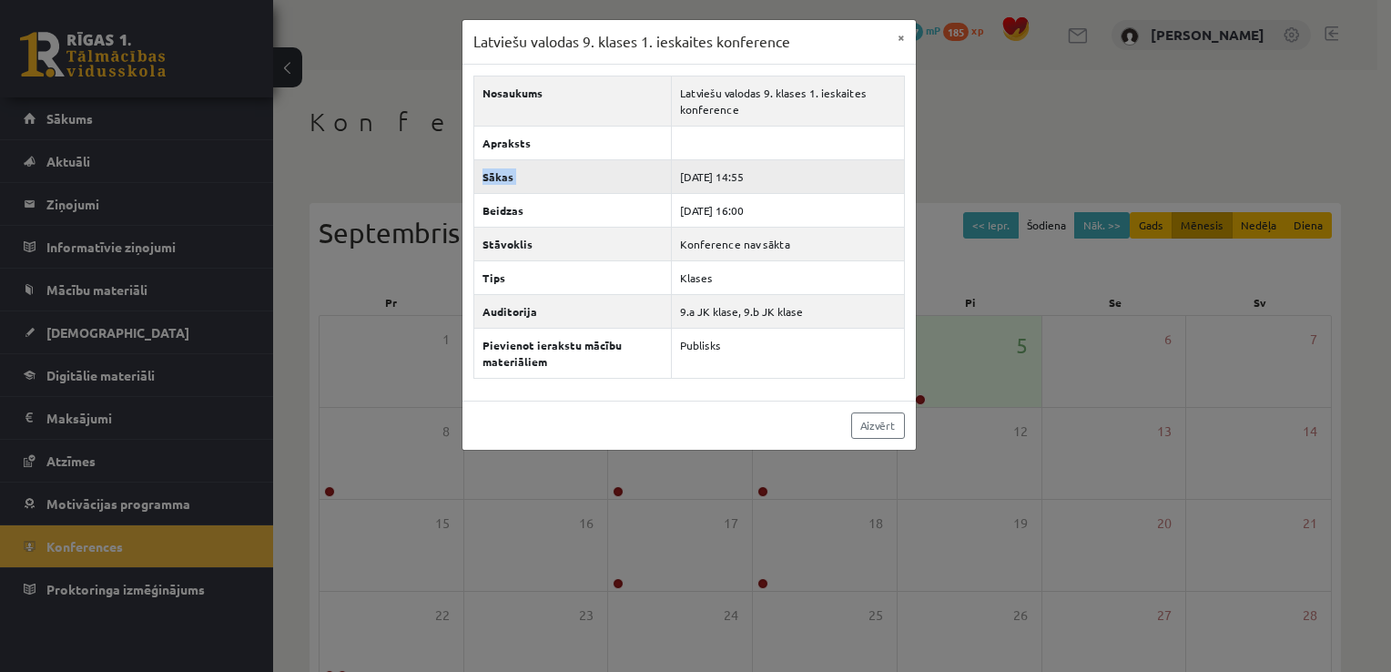
click at [652, 182] on th "Sākas" at bounding box center [572, 176] width 198 height 34
drag, startPoint x: 652, startPoint y: 182, endPoint x: 898, endPoint y: 24, distance: 292.4
click at [898, 24] on button "×" at bounding box center [901, 37] width 29 height 35
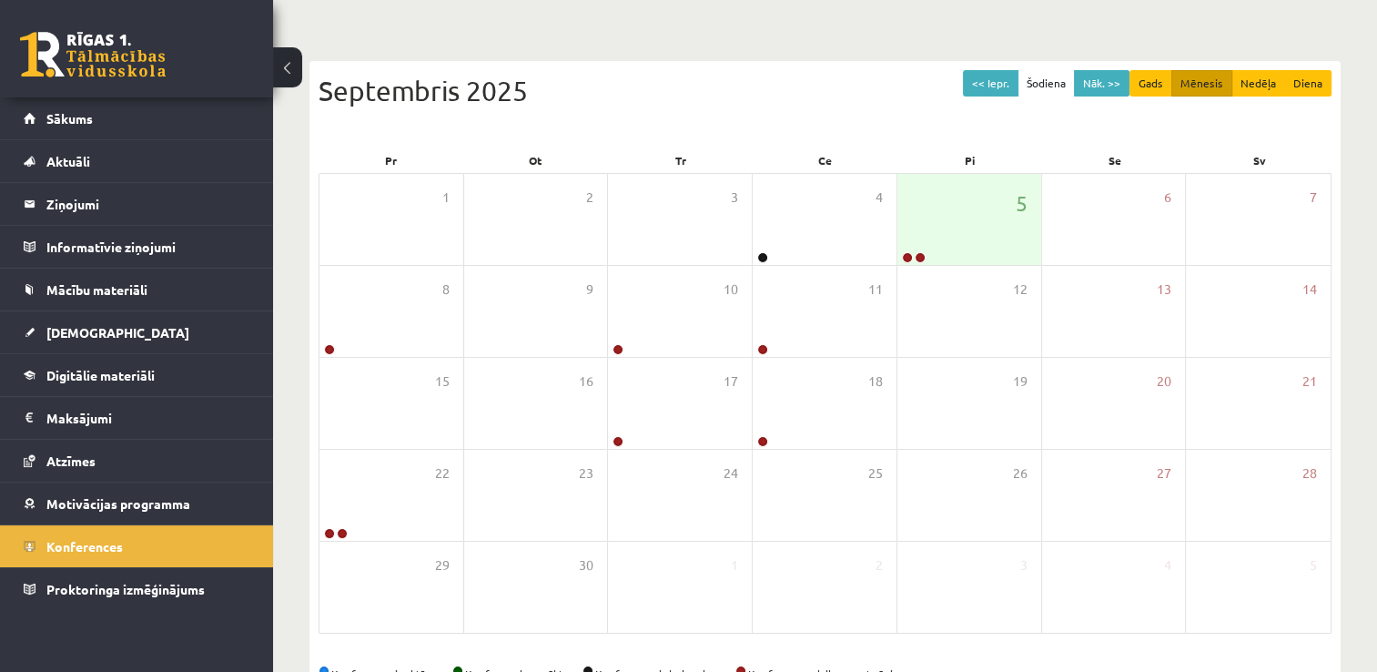
scroll to position [197, 0]
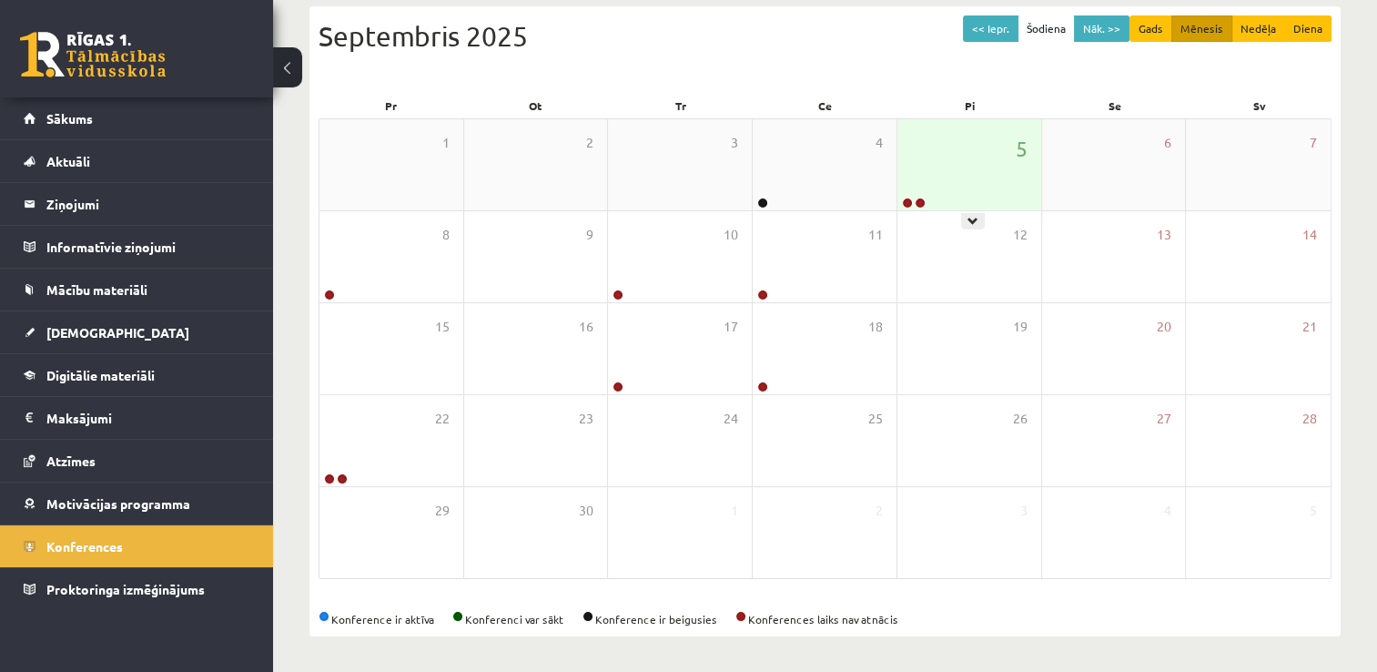
click at [937, 164] on div "5" at bounding box center [970, 164] width 144 height 91
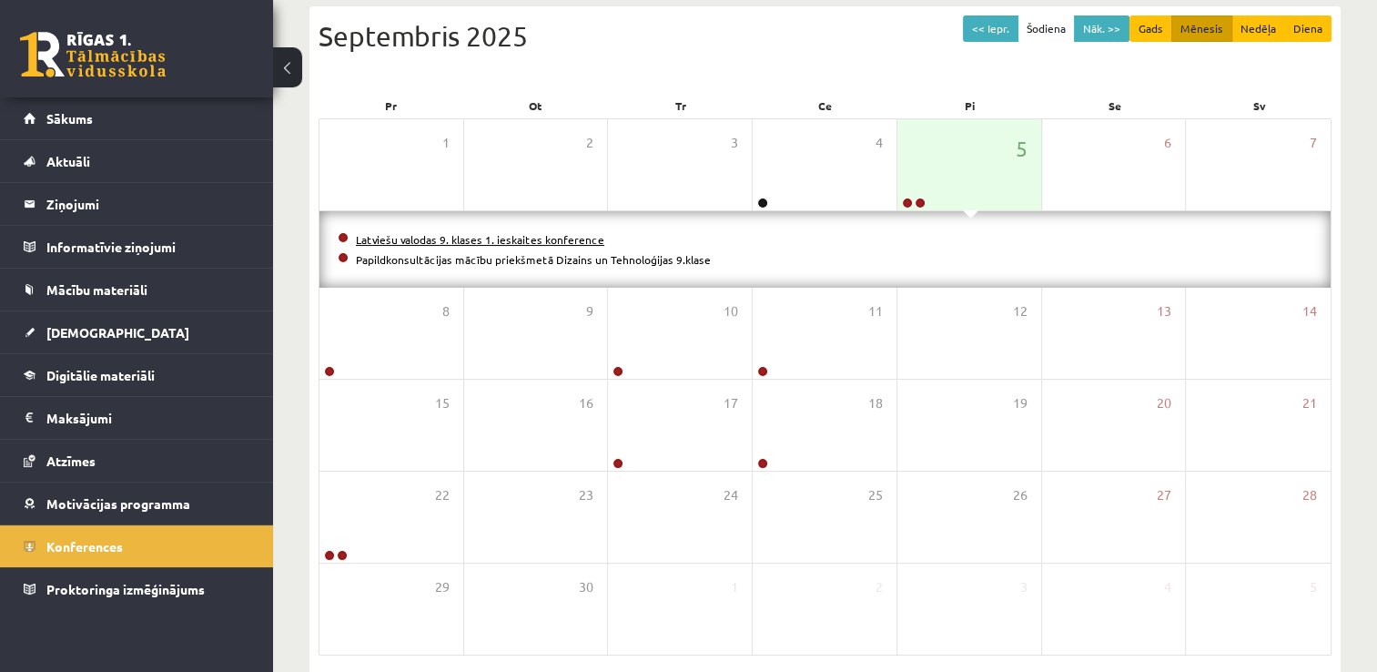
click at [570, 237] on link "Latviešu valodas 9. klases 1. ieskaites konference" at bounding box center [480, 239] width 248 height 15
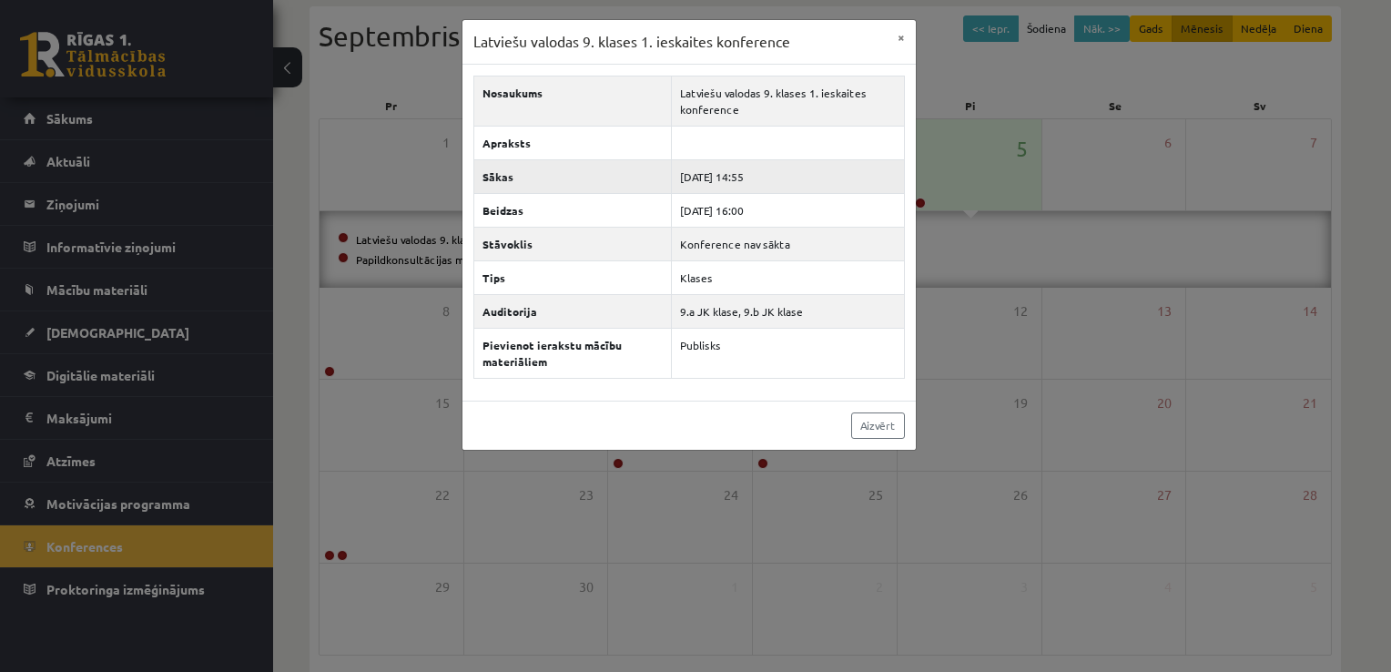
click at [730, 170] on td "[DATE] 14:55" at bounding box center [788, 176] width 232 height 34
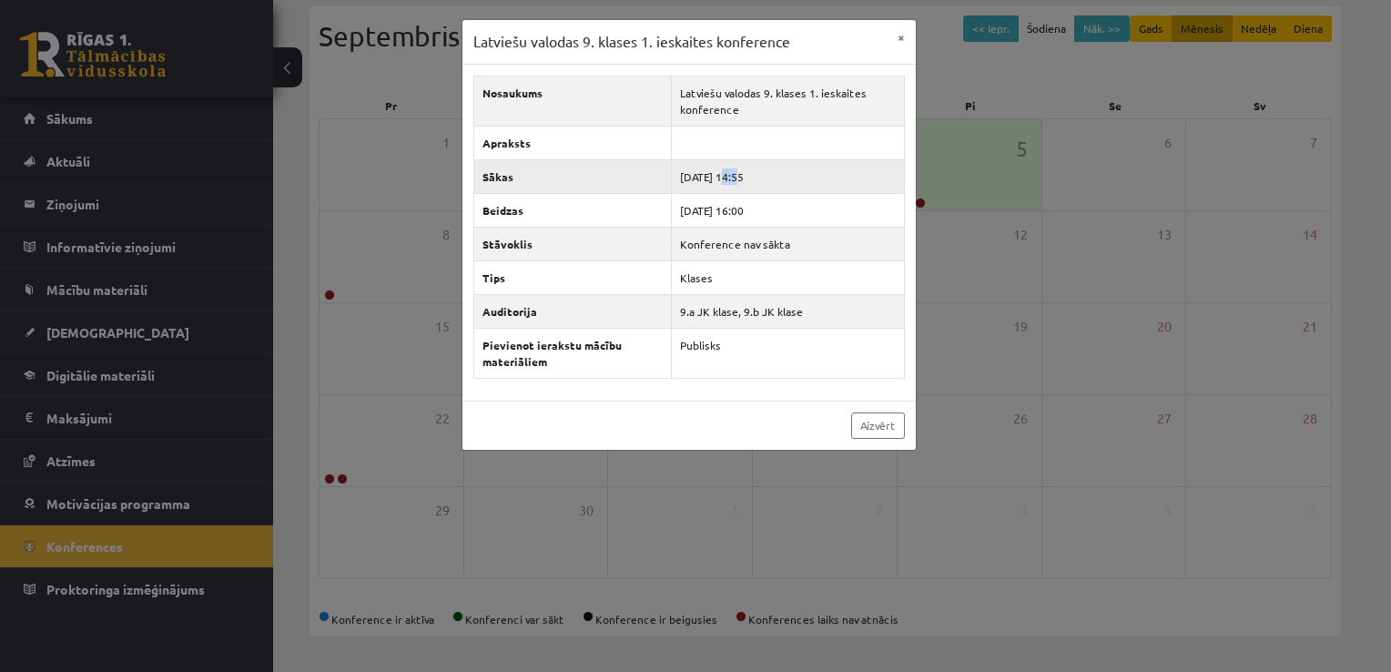
click at [730, 170] on td "2025-09-05 14:55" at bounding box center [788, 176] width 232 height 34
drag, startPoint x: 730, startPoint y: 170, endPoint x: 633, endPoint y: 180, distance: 97.9
click at [633, 180] on th "Sākas" at bounding box center [572, 176] width 198 height 34
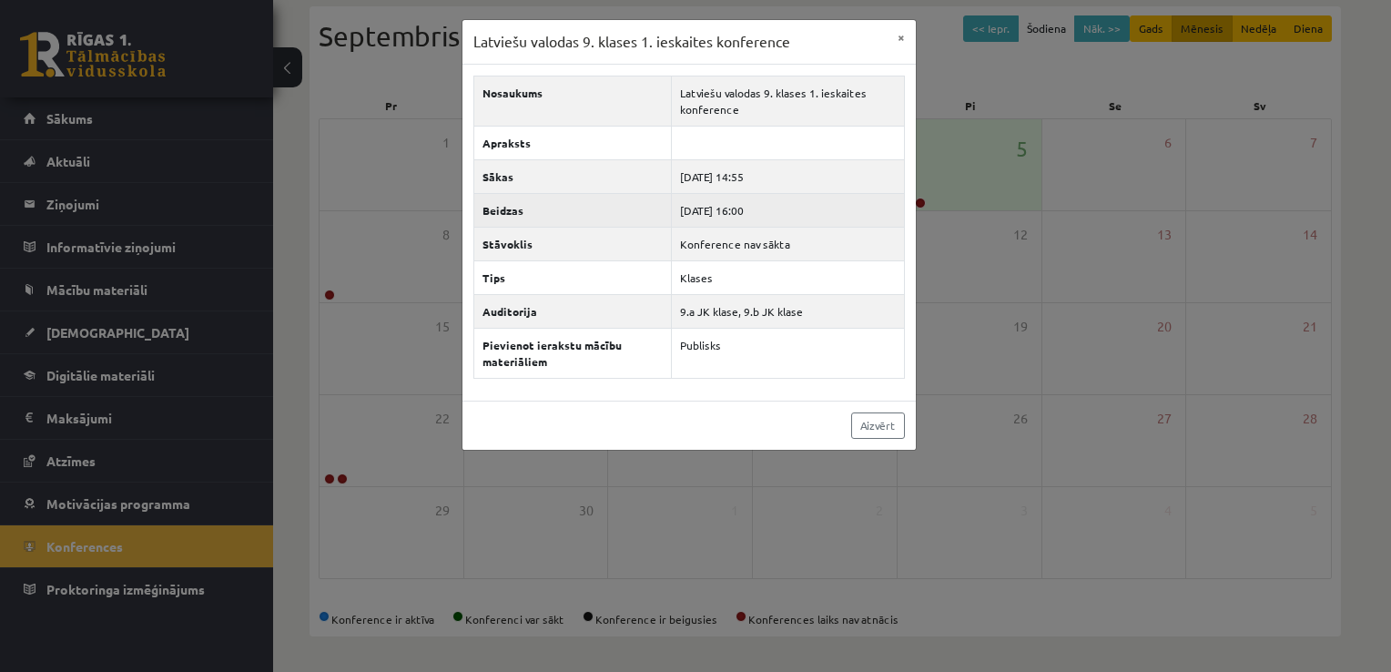
drag, startPoint x: 597, startPoint y: 183, endPoint x: 547, endPoint y: 194, distance: 51.2
click at [593, 183] on th "Sākas" at bounding box center [572, 176] width 198 height 34
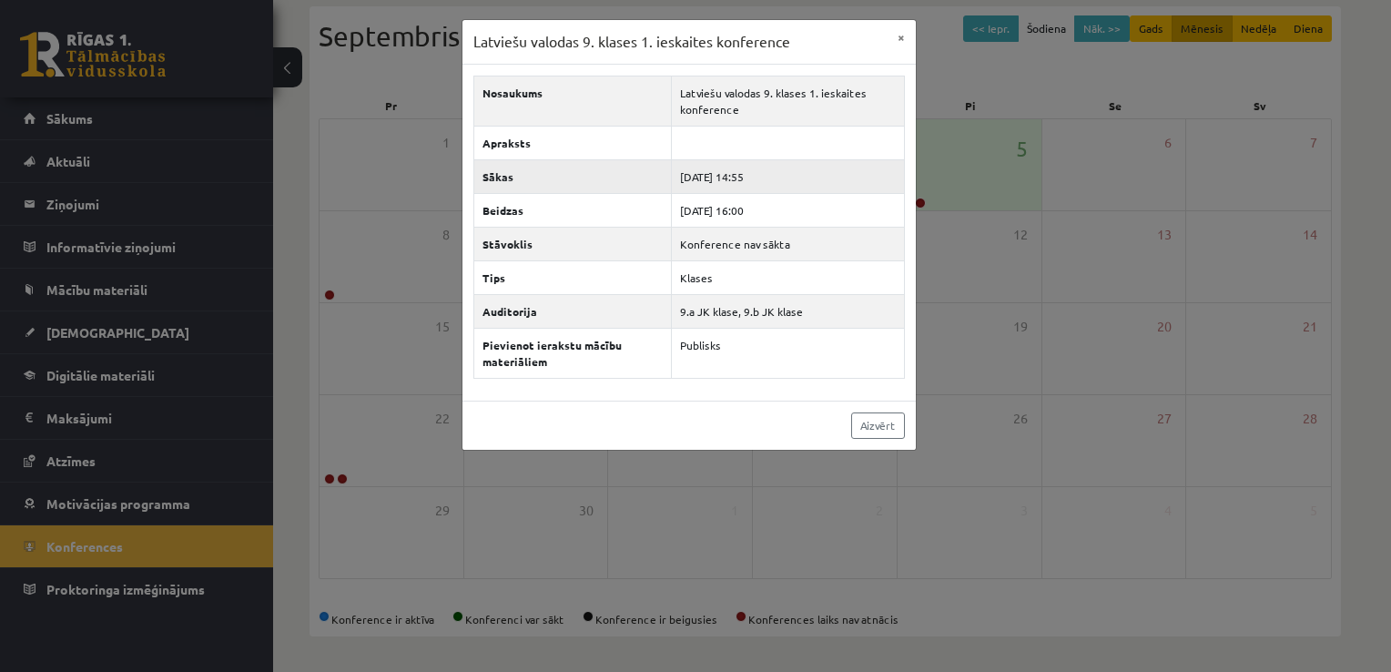
click at [506, 180] on th "Sākas" at bounding box center [572, 176] width 198 height 34
click at [877, 42] on div "Latviešu valodas 9. klases 1. ieskaites konference ×" at bounding box center [688, 42] width 453 height 45
click at [885, 24] on div "Latviešu valodas 9. klases 1. ieskaites konference ×" at bounding box center [688, 42] width 453 height 45
click at [898, 31] on button "×" at bounding box center [901, 37] width 29 height 35
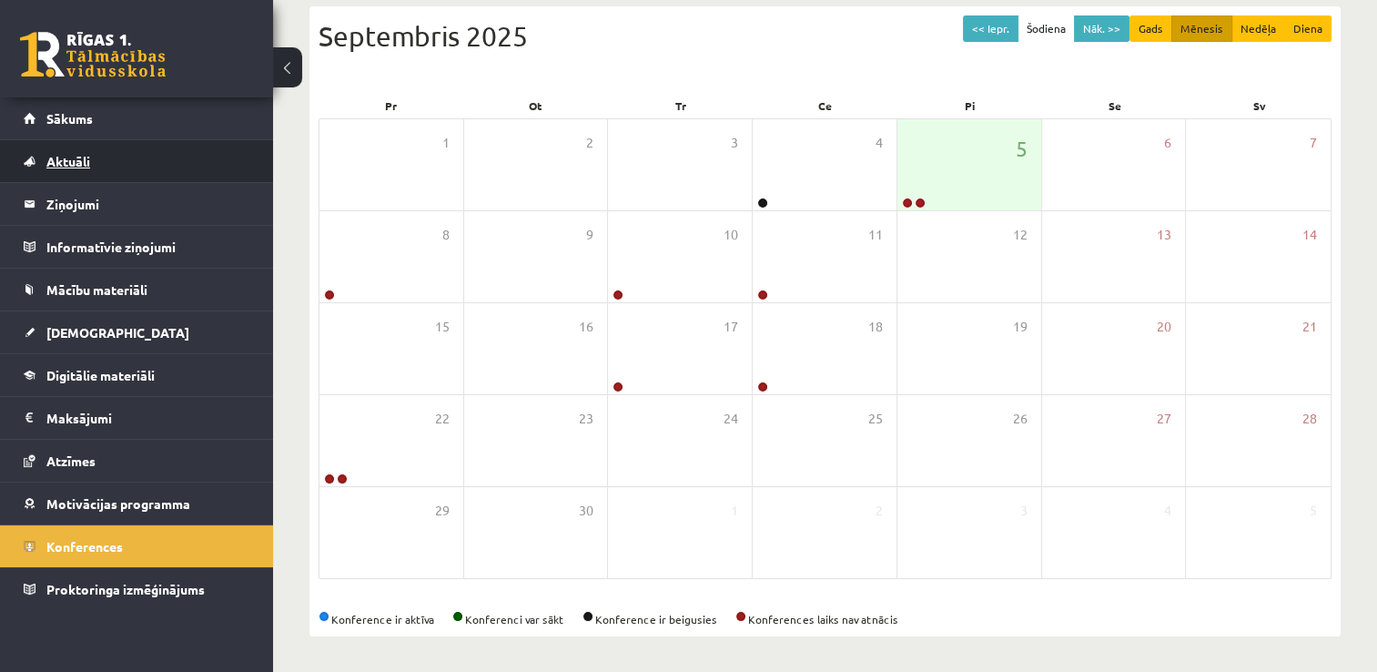
click at [179, 177] on link "Aktuāli" at bounding box center [137, 161] width 227 height 42
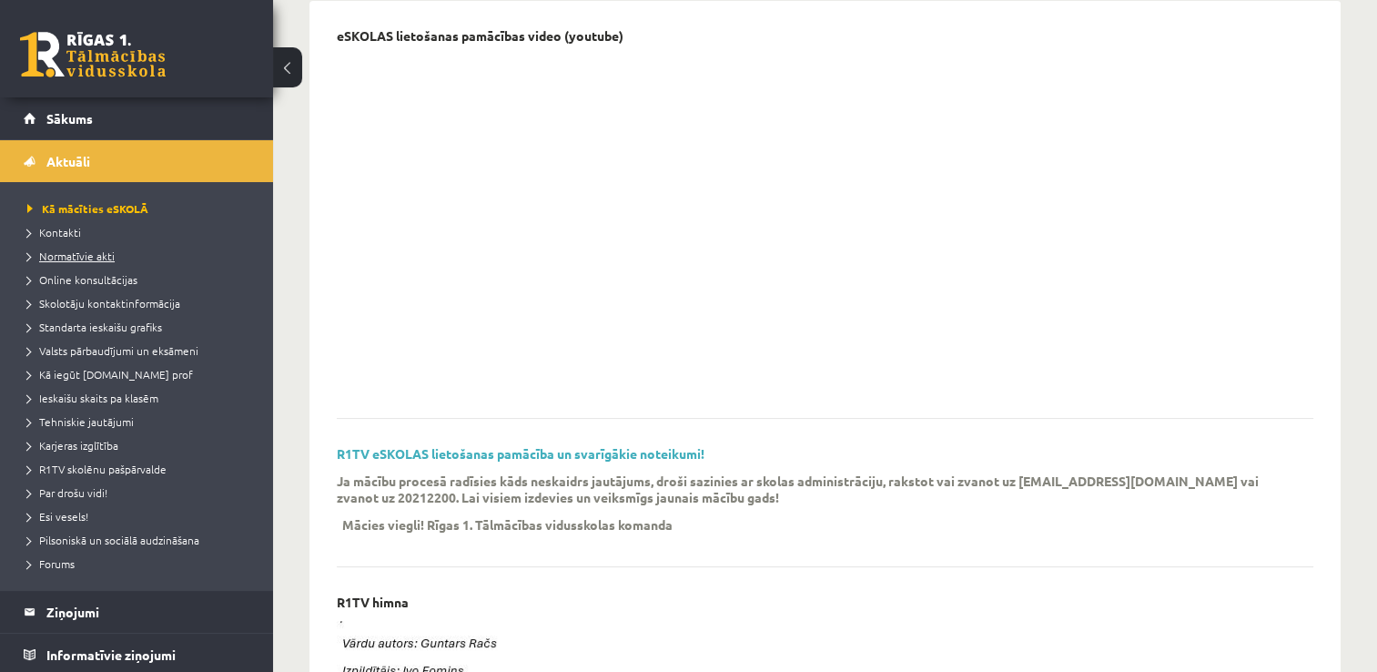
click at [100, 249] on span "Normatīvie akti" at bounding box center [70, 255] width 87 height 15
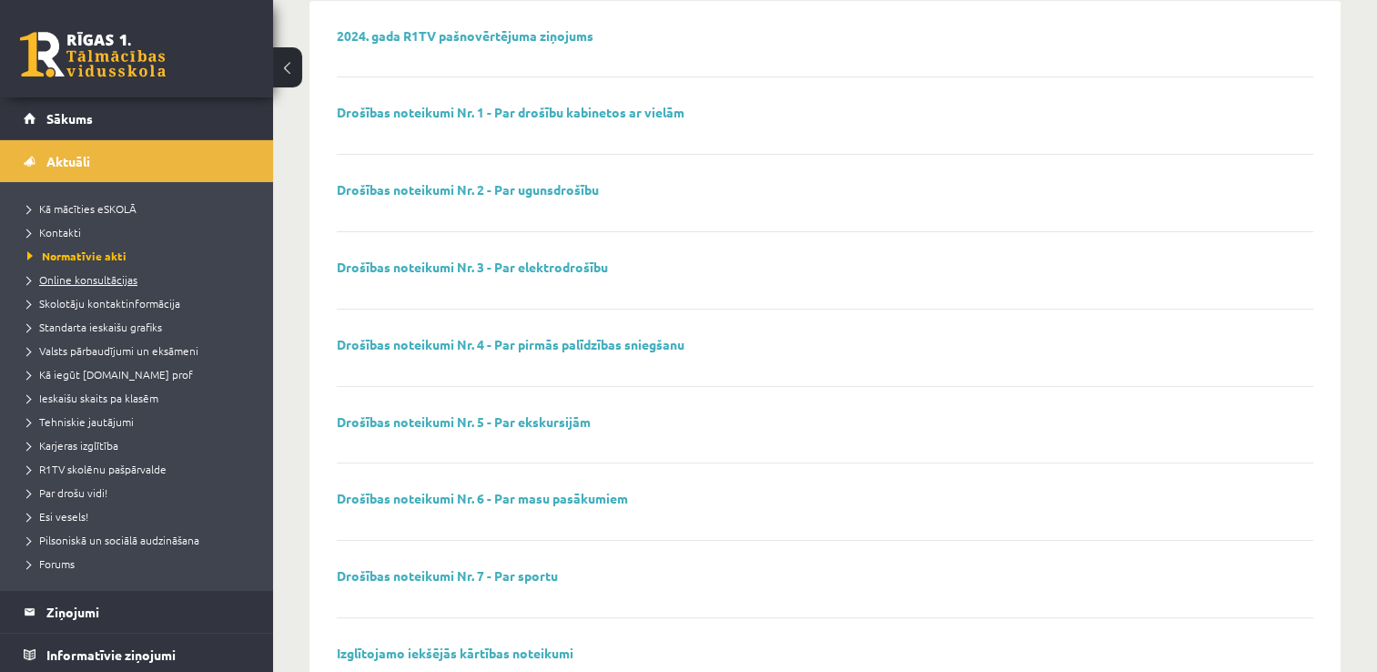
click at [81, 283] on span "Online konsultācijas" at bounding box center [82, 279] width 110 height 15
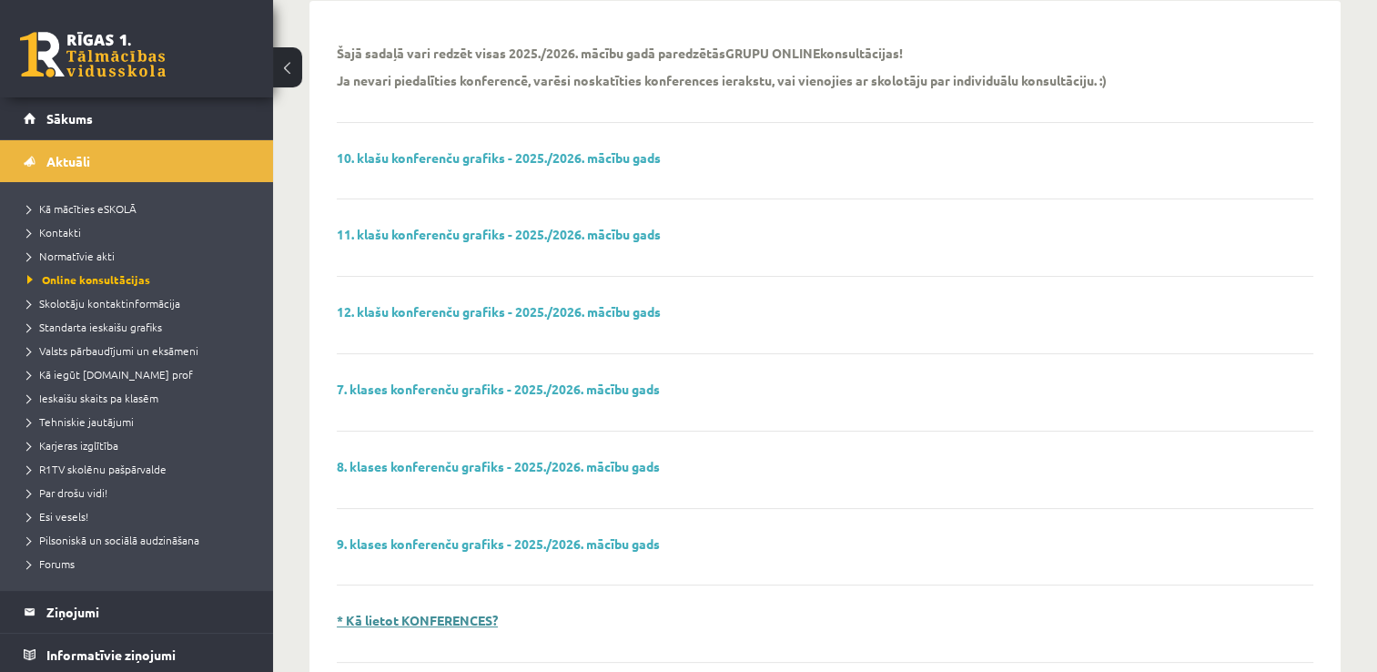
click at [430, 615] on link "* Kā lietot KONFERENCES?" at bounding box center [417, 620] width 161 height 16
click at [92, 122] on span "Sākums" at bounding box center [69, 118] width 46 height 16
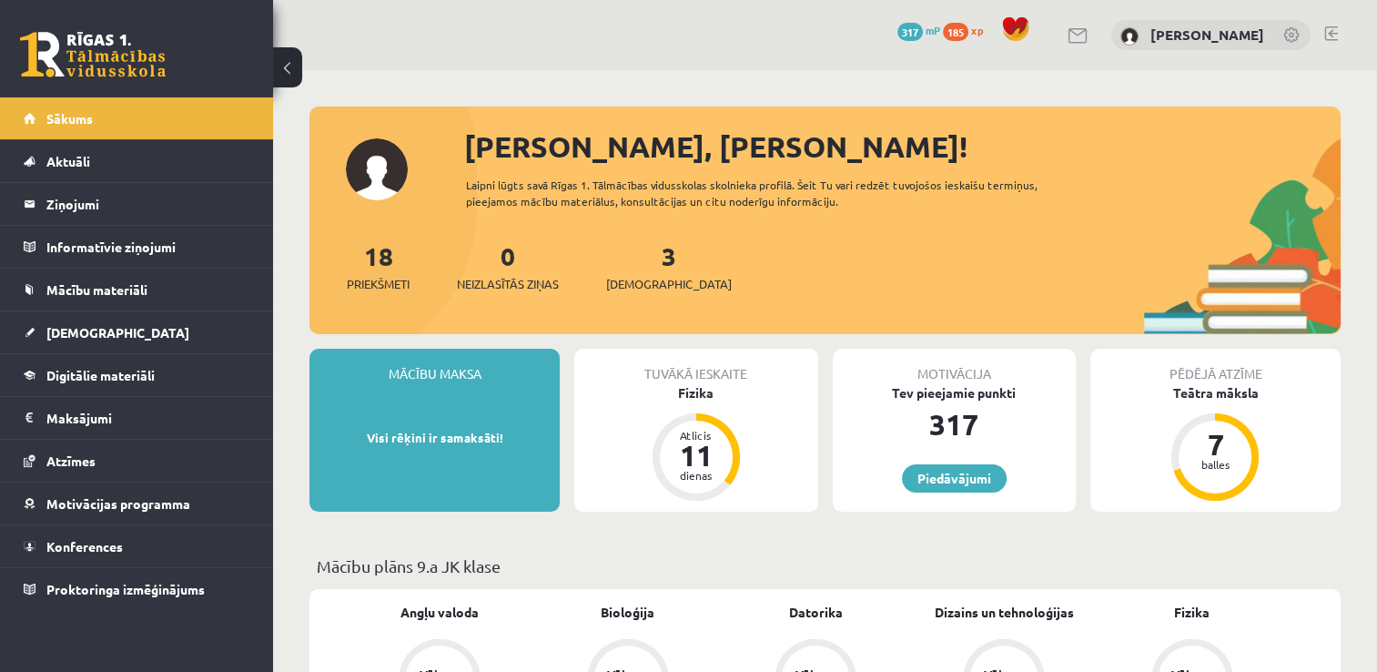
click at [98, 521] on link "Motivācijas programma" at bounding box center [137, 503] width 227 height 42
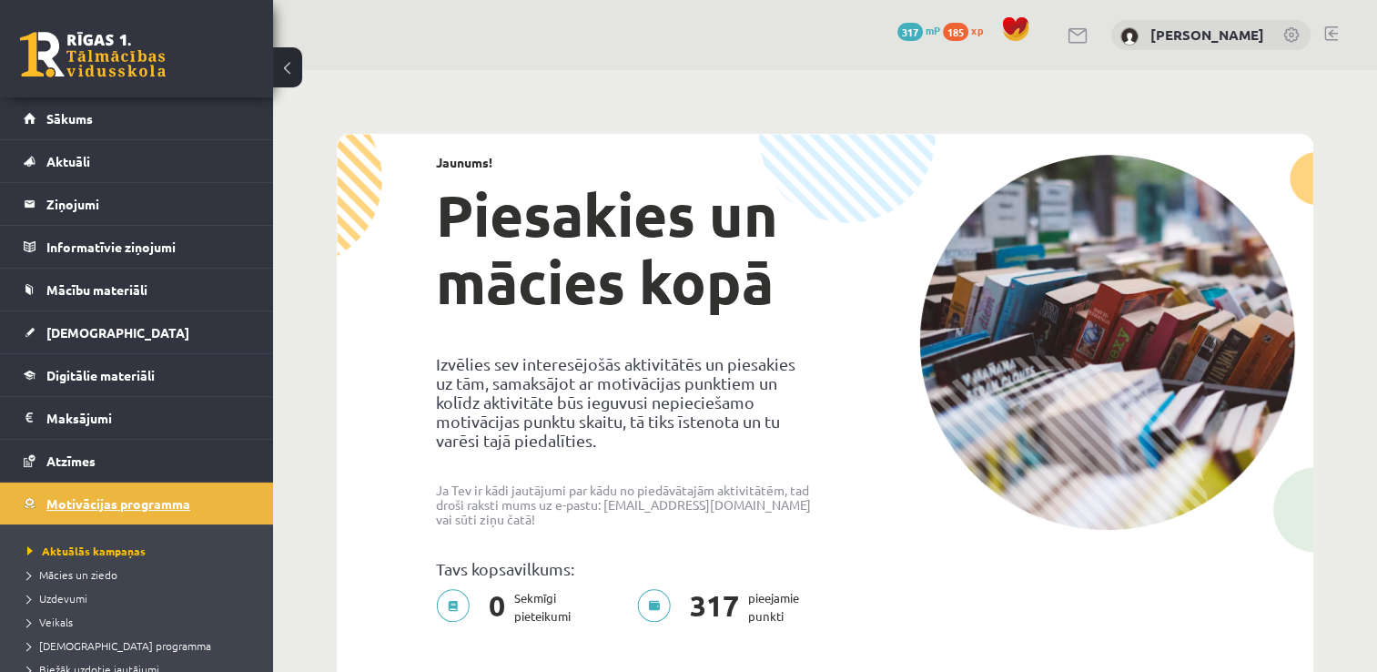
click at [120, 518] on link "Motivācijas programma" at bounding box center [137, 503] width 227 height 42
click at [142, 116] on link "Sākums" at bounding box center [137, 118] width 227 height 42
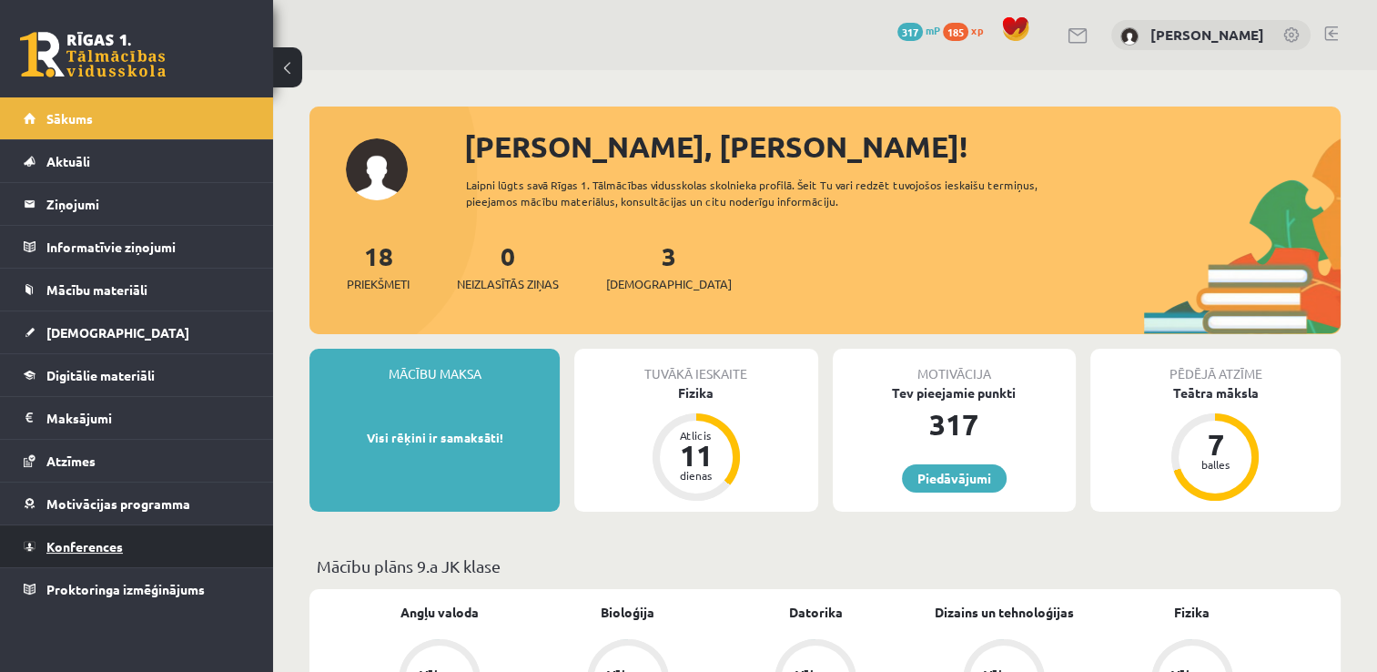
click at [122, 544] on span "Konferences" at bounding box center [84, 546] width 76 height 16
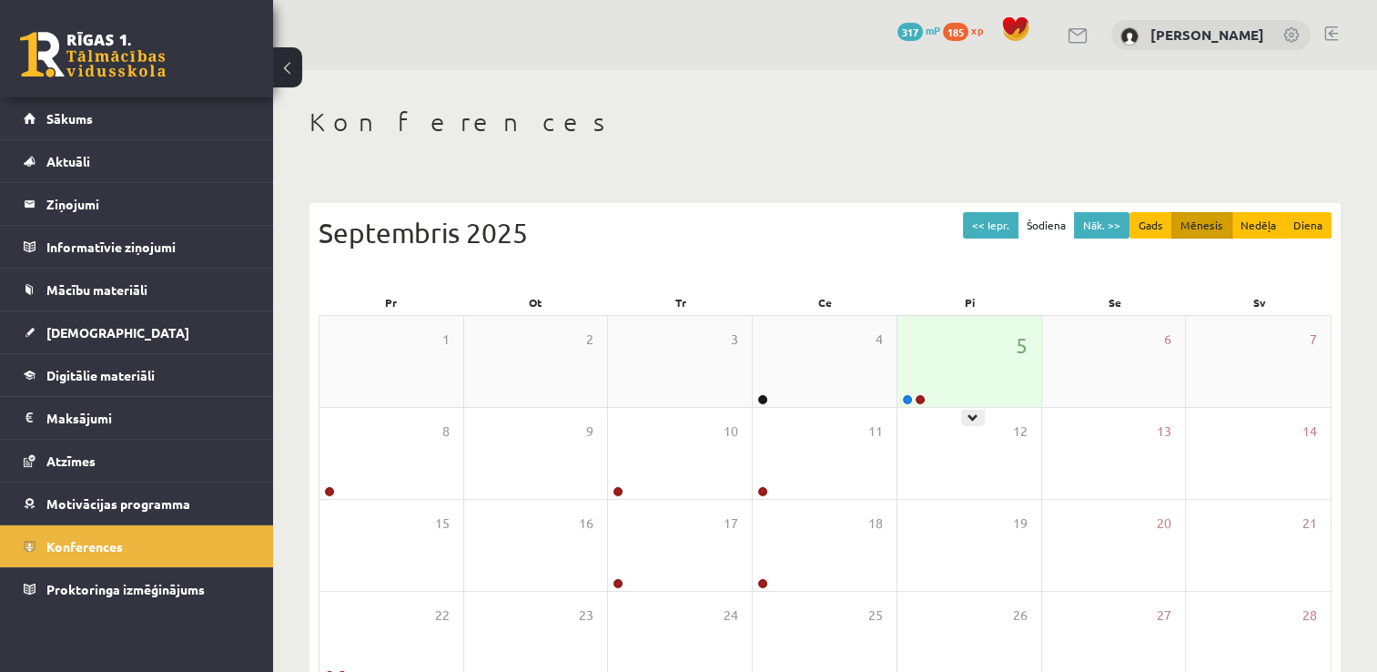
click at [953, 367] on div "5" at bounding box center [970, 361] width 144 height 91
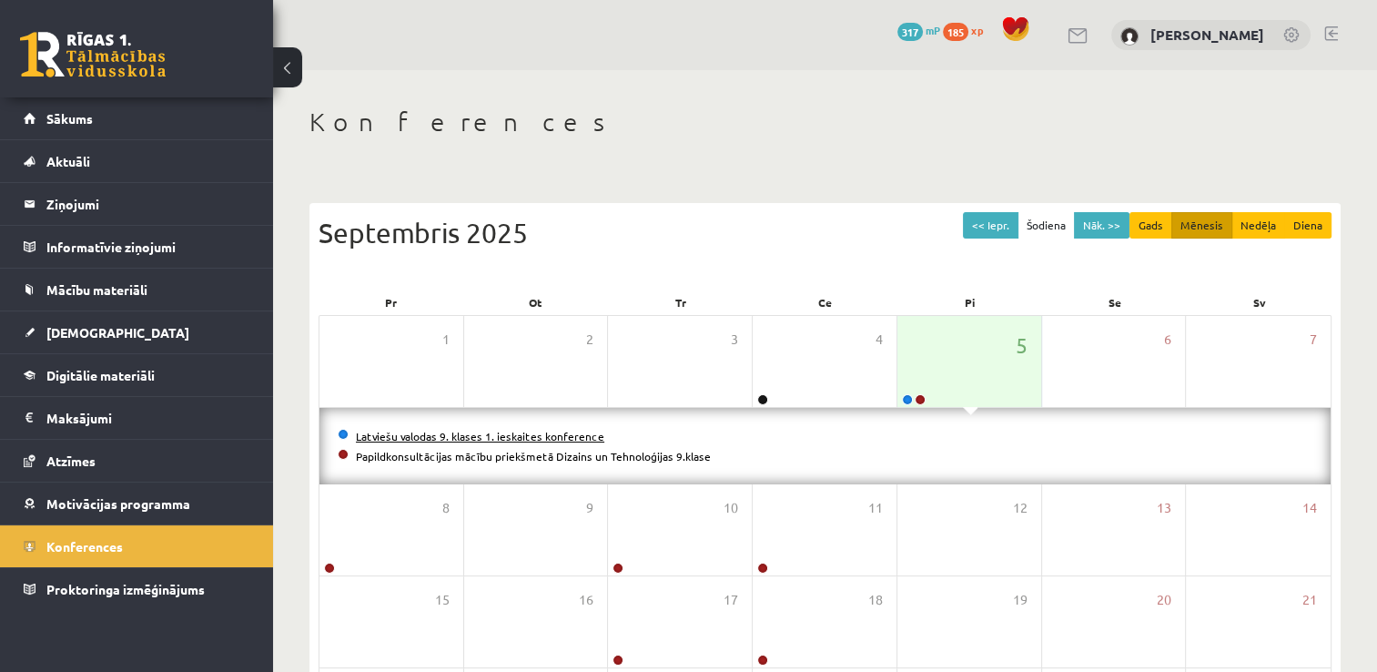
click at [553, 441] on link "Latviešu valodas 9. klases 1. ieskaites konference" at bounding box center [480, 436] width 248 height 15
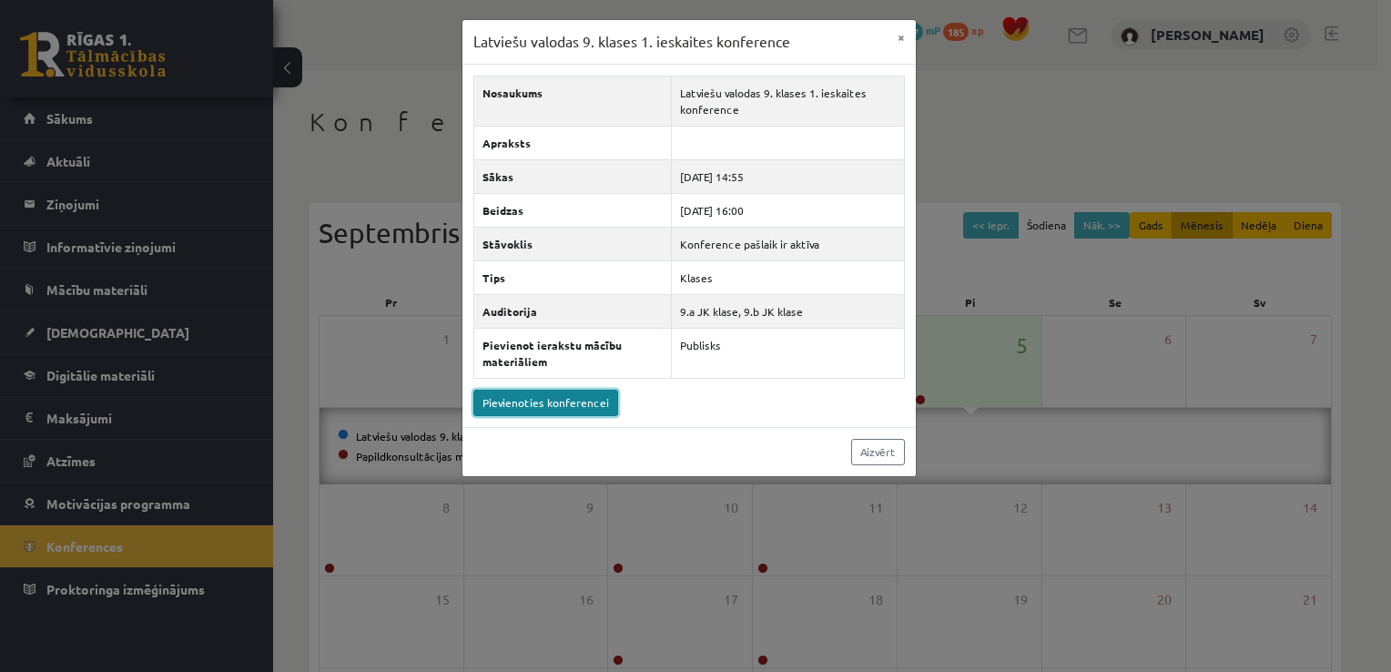
click at [563, 405] on link "Pievienoties konferencei" at bounding box center [545, 403] width 145 height 26
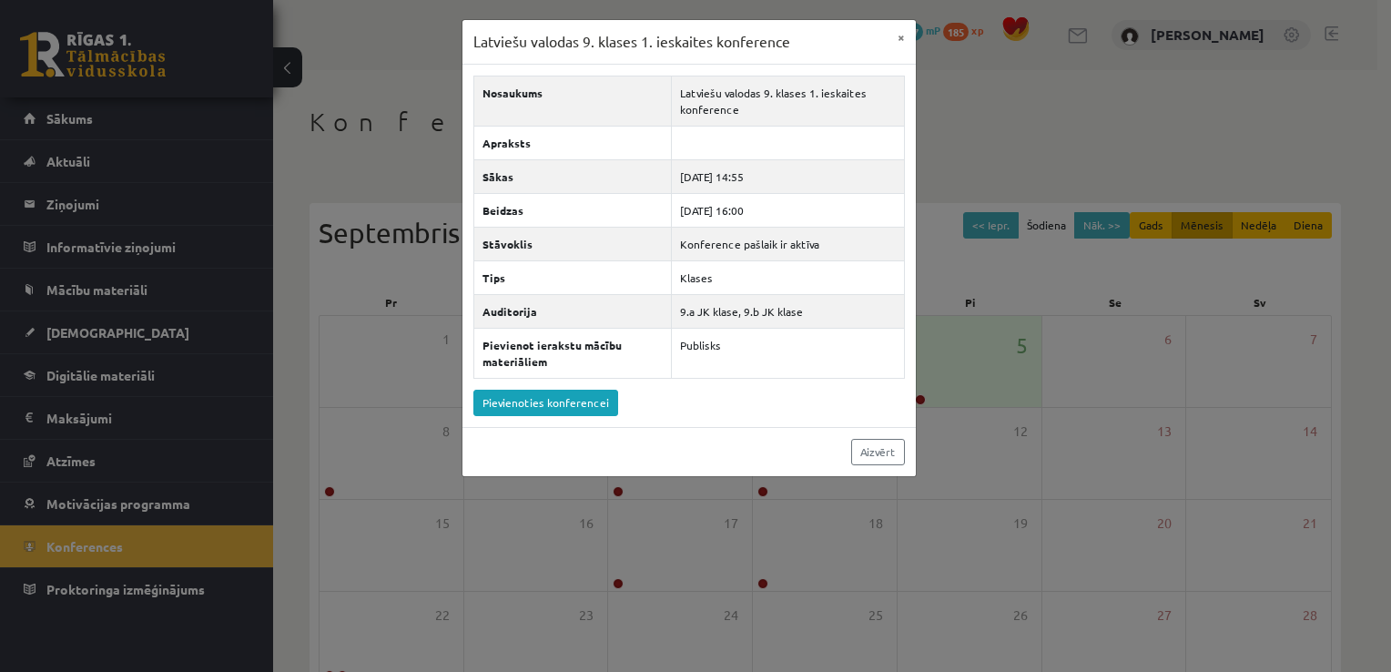
click at [403, 184] on div "Latviešu valodas 9. klases 1. ieskaites konference × Nosaukums Latviešu valodas…" at bounding box center [695, 336] width 1391 height 672
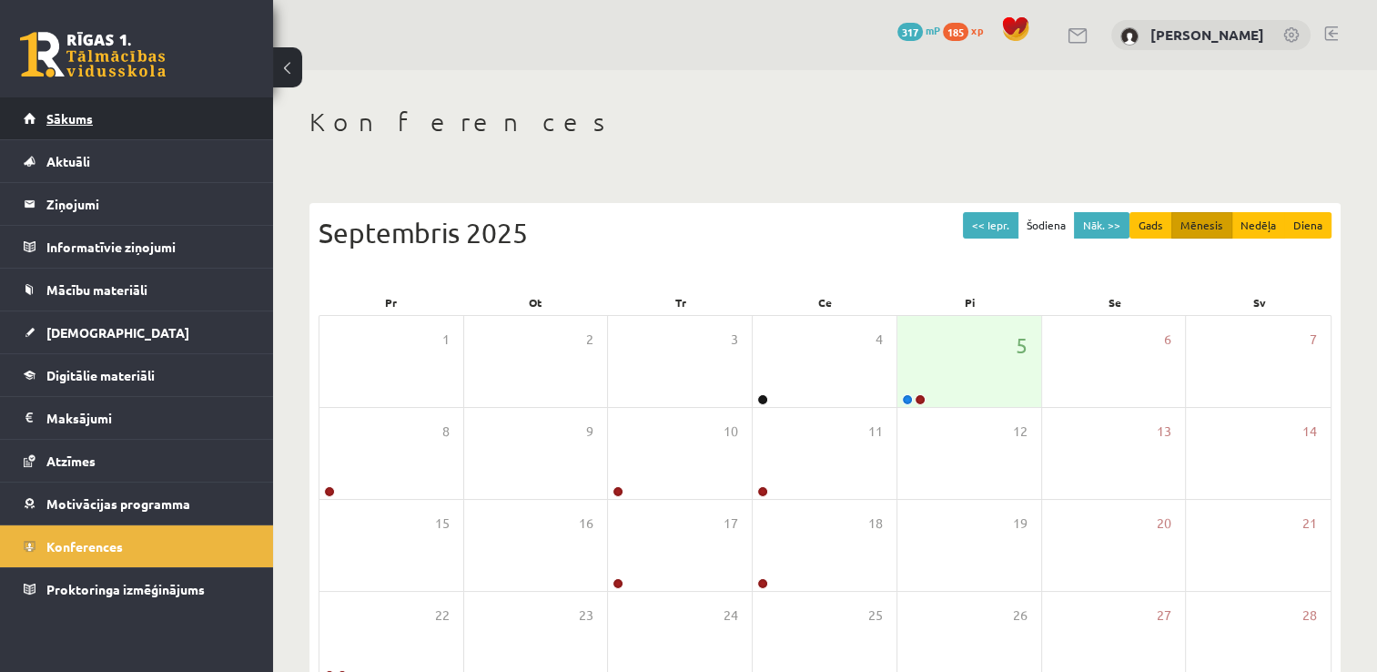
click at [141, 126] on link "Sākums" at bounding box center [137, 118] width 227 height 42
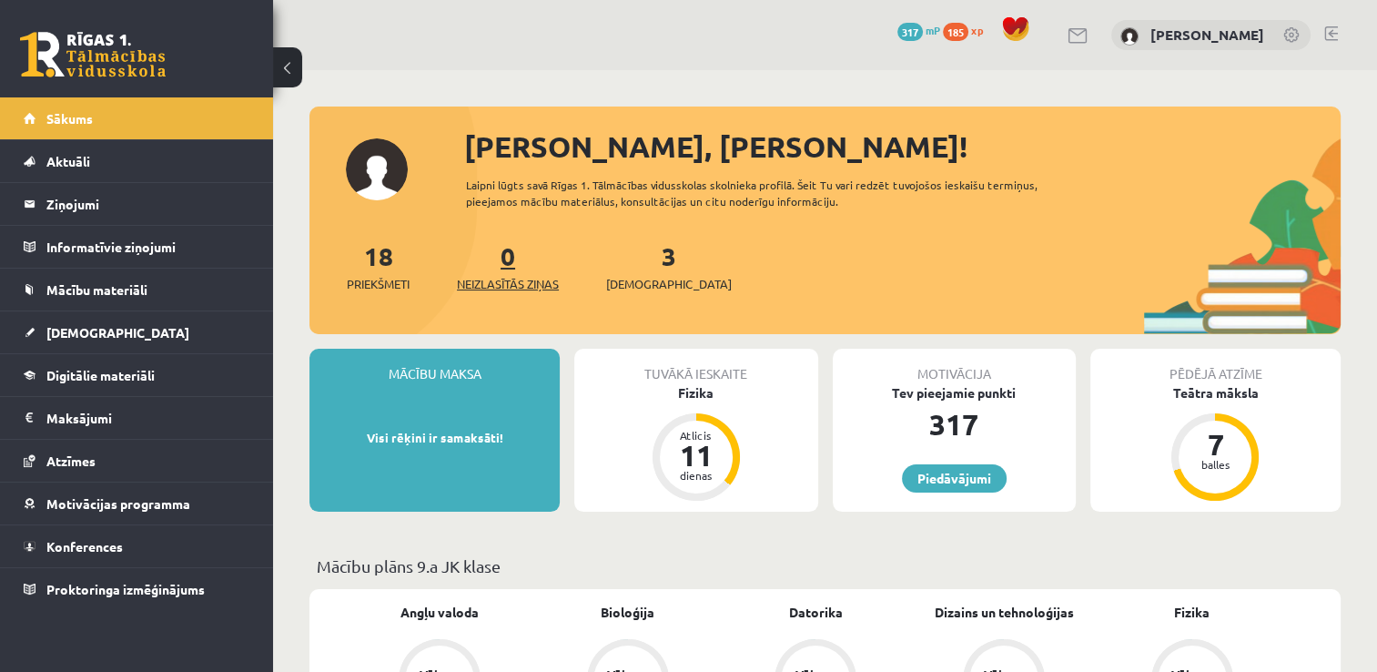
click at [509, 264] on link "0 Neizlasītās ziņas" at bounding box center [508, 266] width 102 height 54
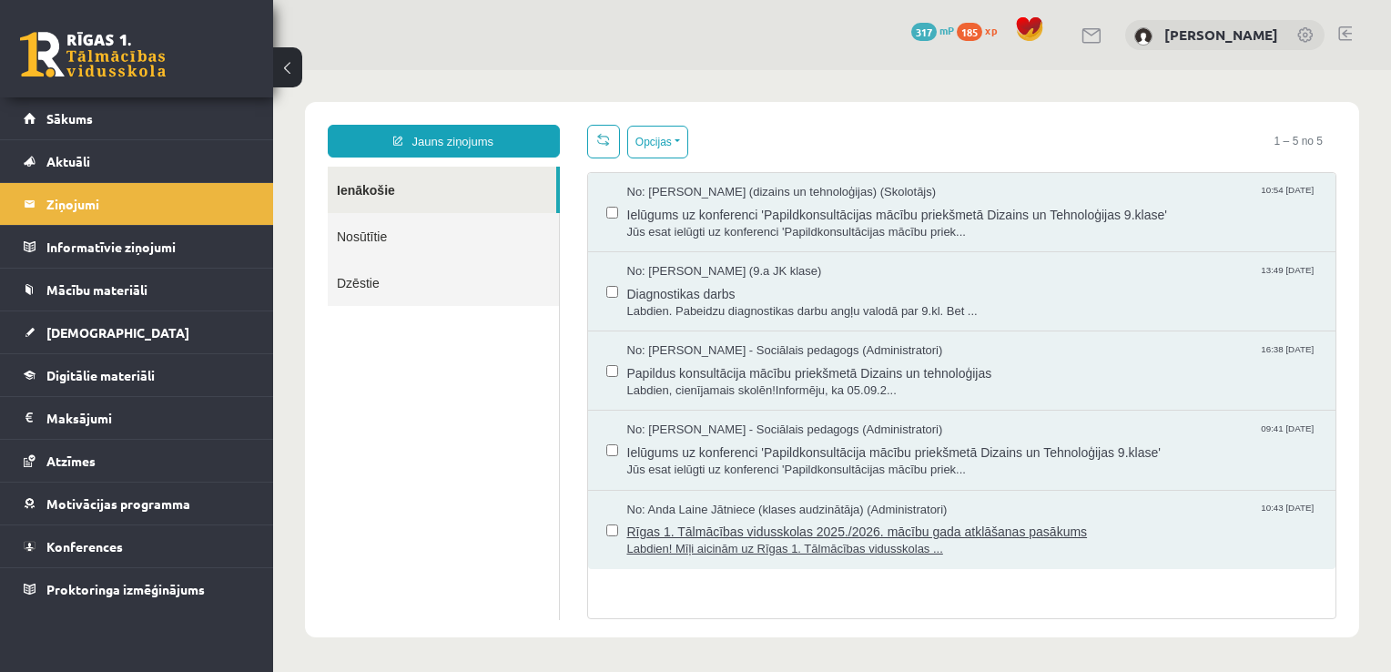
click at [743, 524] on span "Rīgas 1. Tālmācības vidusskolas 2025./2026. mācību gada atklāšanas pasākums" at bounding box center [972, 529] width 691 height 23
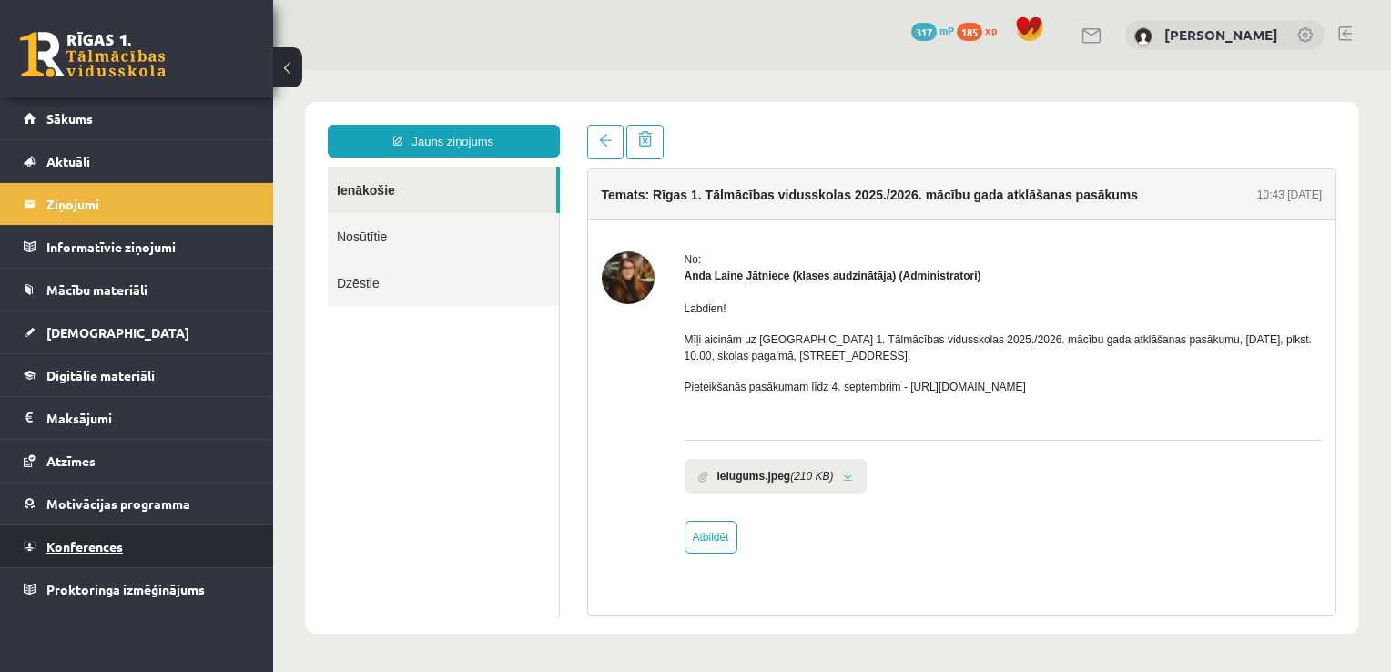
drag, startPoint x: 210, startPoint y: 548, endPoint x: 117, endPoint y: 552, distance: 92.9
click at [117, 552] on link "Konferences" at bounding box center [137, 546] width 227 height 42
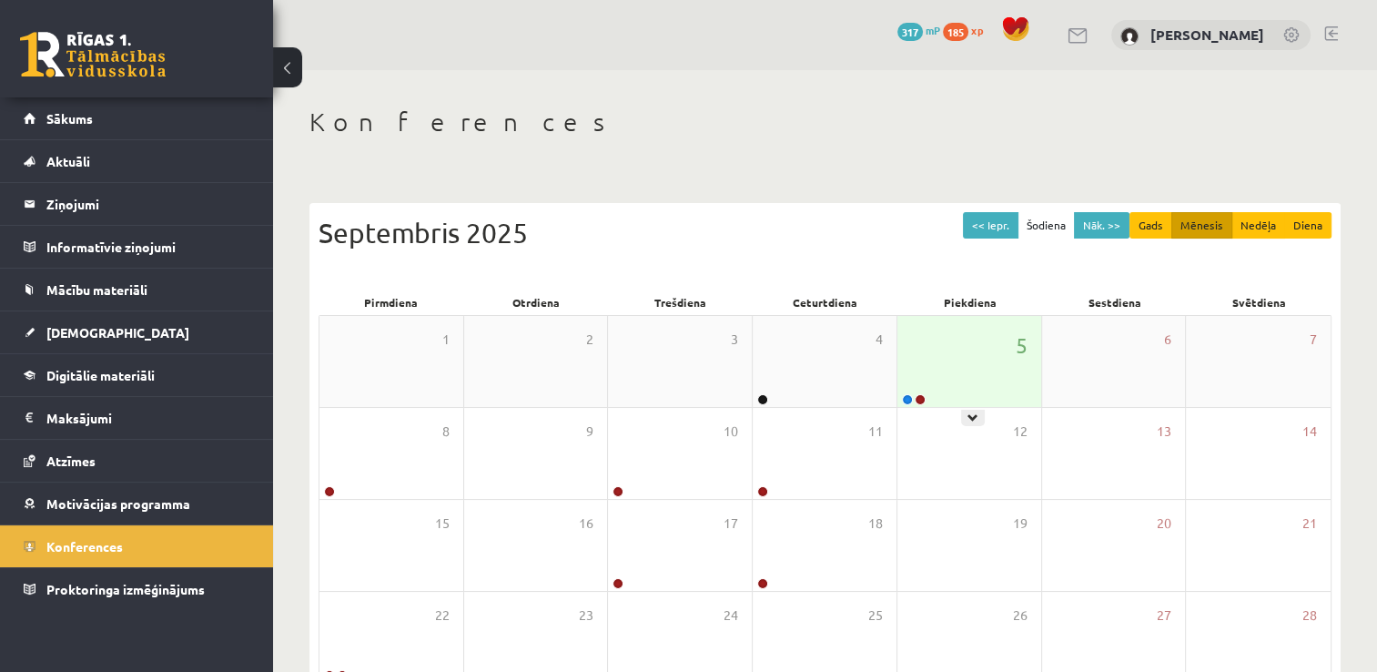
click at [1001, 382] on div "5" at bounding box center [970, 361] width 144 height 91
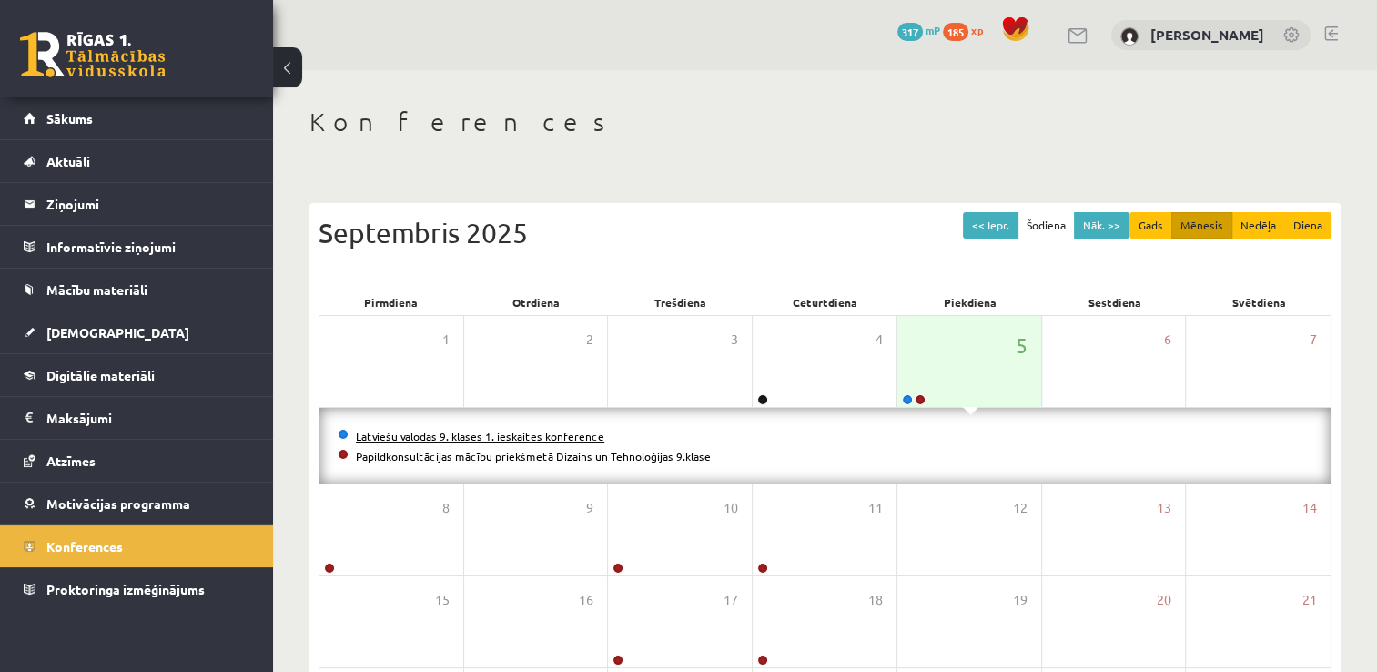
click at [472, 436] on link "Latviešu valodas 9. klases 1. ieskaites konference" at bounding box center [480, 436] width 248 height 15
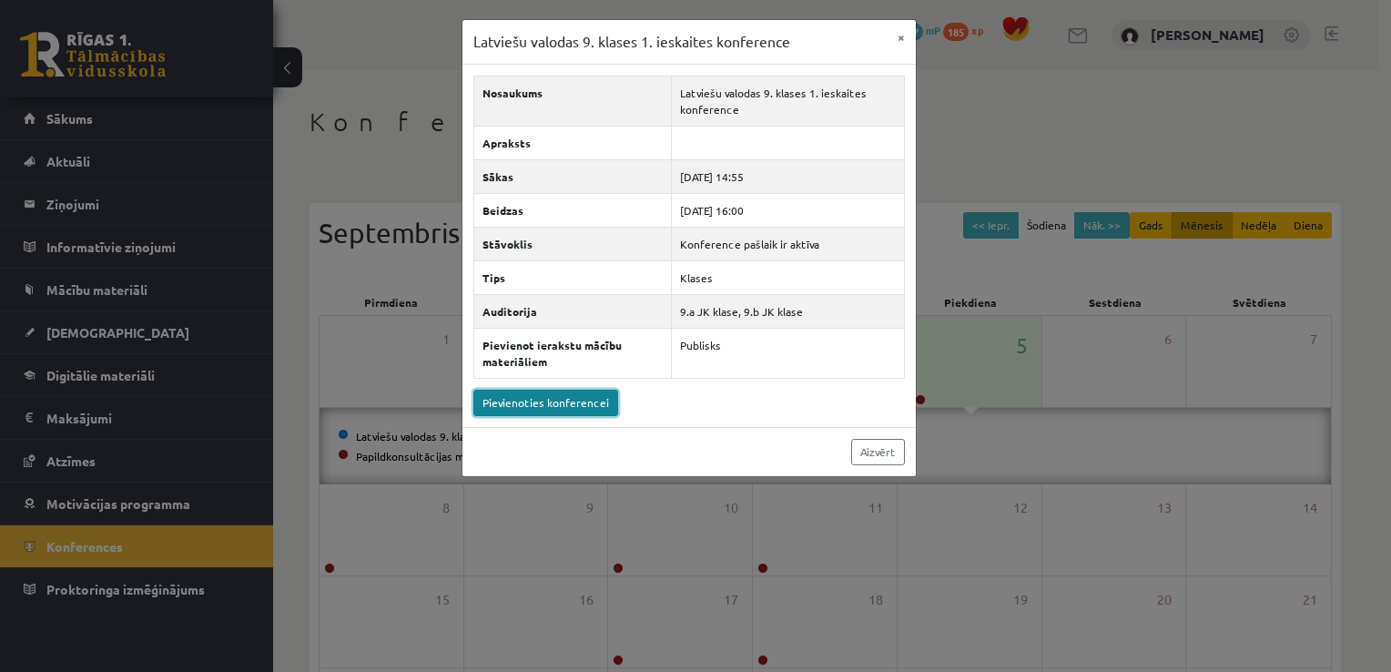
click at [510, 400] on link "Pievienoties konferencei" at bounding box center [545, 403] width 145 height 26
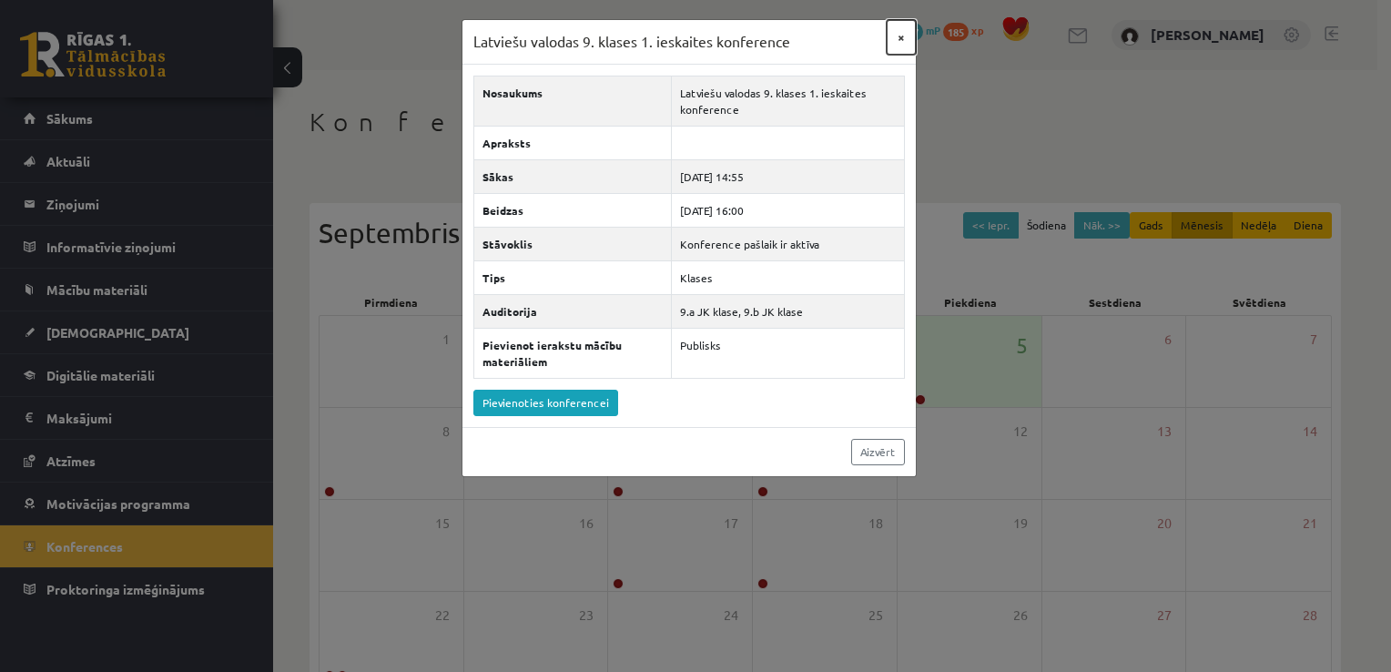
click at [899, 31] on button "×" at bounding box center [901, 37] width 29 height 35
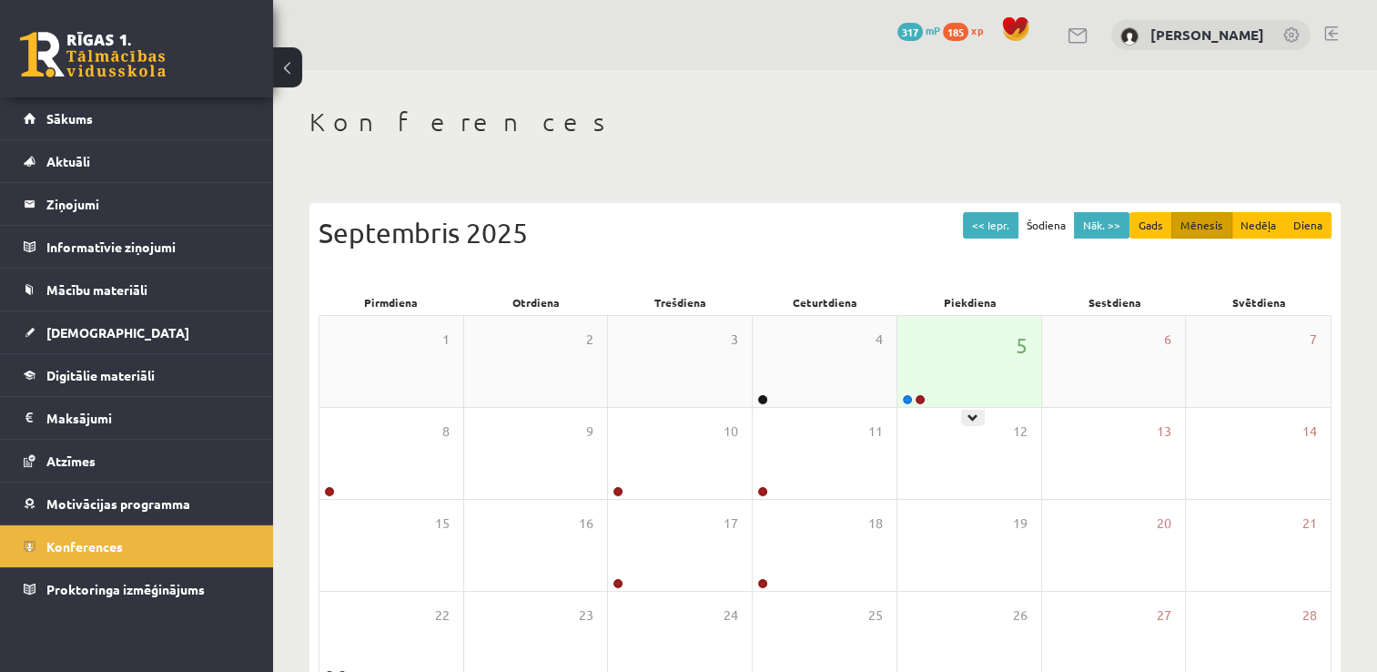
click at [908, 340] on div "5" at bounding box center [970, 361] width 144 height 91
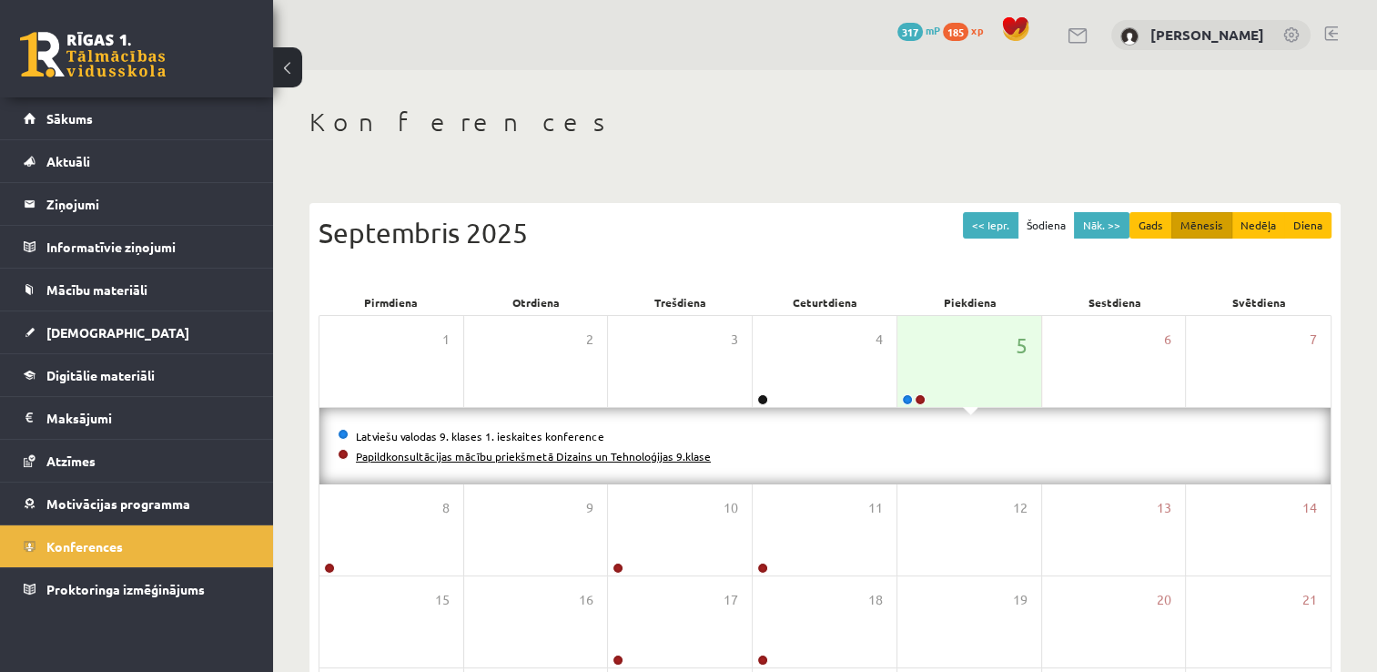
click at [688, 461] on link "Papildkonsultācijas mācību priekšmetā Dizains un Tehnoloģijas 9.klase" at bounding box center [533, 456] width 355 height 15
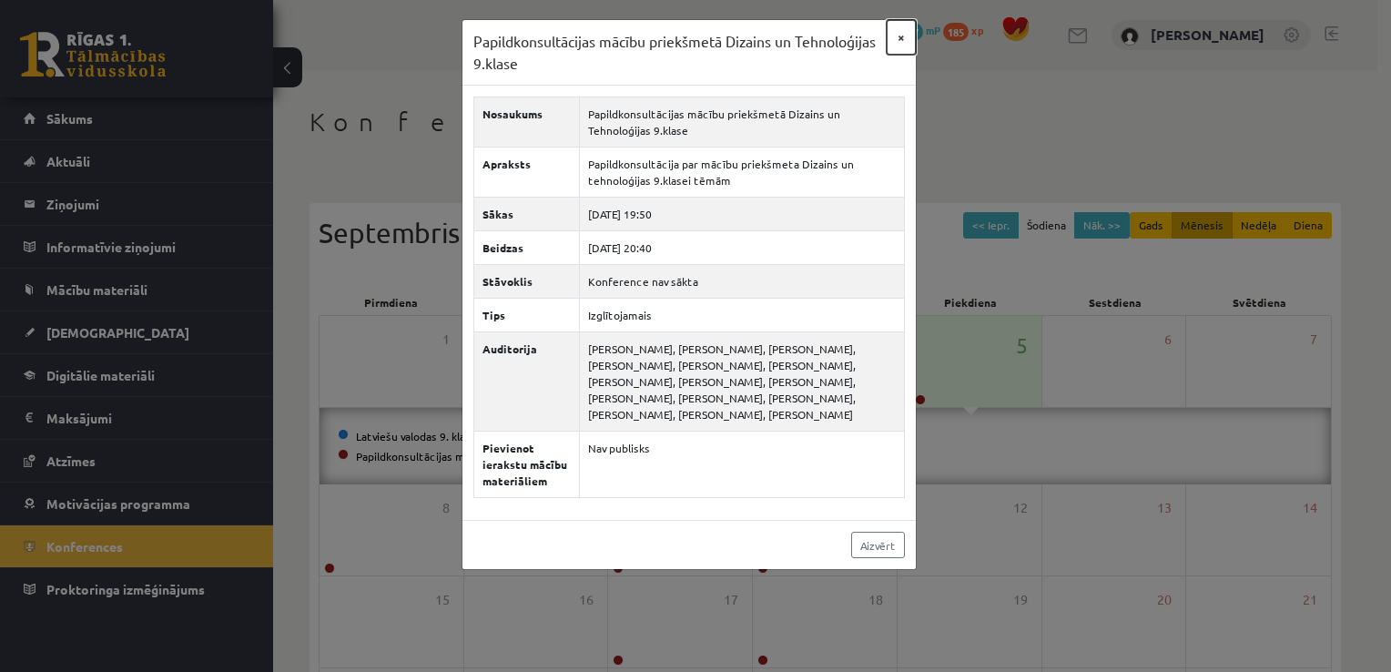
click at [898, 47] on button "×" at bounding box center [901, 37] width 29 height 35
